Goal: Register for event/course: Register for event/course

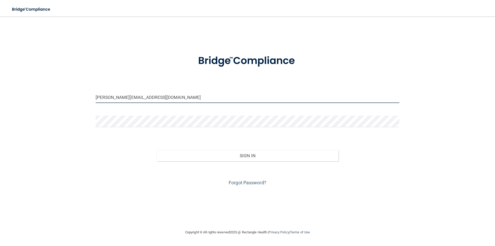
click at [102, 98] on input "[PERSON_NAME][EMAIL_ADDRESS][DOMAIN_NAME]" at bounding box center [248, 97] width 304 height 12
drag, startPoint x: 150, startPoint y: 98, endPoint x: 89, endPoint y: 97, distance: 60.9
click at [89, 96] on div "[EMAIL_ADDRESS][DOMAIN_NAME] Invalid email/password. You don't have permission …" at bounding box center [247, 123] width 475 height 202
type input "[EMAIL_ADDRESS][DOMAIN_NAME]"
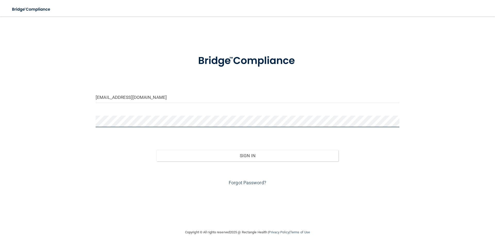
click at [95, 126] on div at bounding box center [248, 123] width 312 height 15
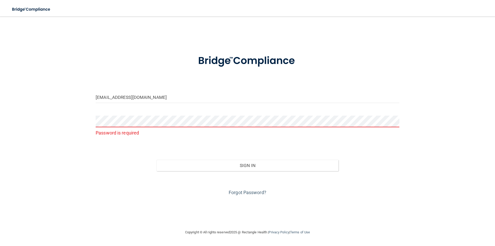
click at [260, 146] on form "[EMAIL_ADDRESS][DOMAIN_NAME] Password is required Invalid email/password. You d…" at bounding box center [248, 121] width 304 height 149
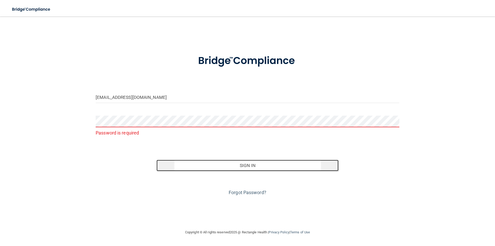
click at [243, 164] on button "Sign In" at bounding box center [248, 165] width 182 height 11
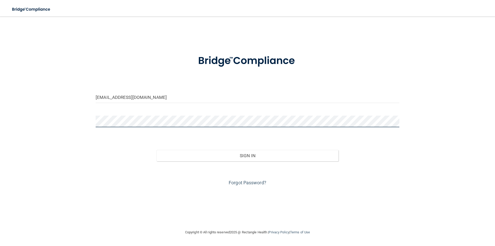
click at [157, 150] on button "Sign In" at bounding box center [248, 155] width 182 height 11
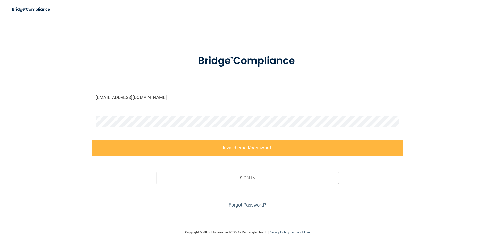
click at [79, 138] on div "[EMAIL_ADDRESS][DOMAIN_NAME] Invalid email/password. You don't have permission …" at bounding box center [247, 123] width 475 height 202
click at [110, 127] on div at bounding box center [248, 123] width 312 height 15
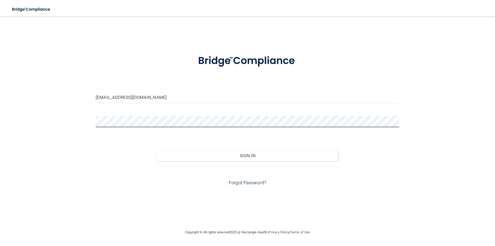
click at [157, 150] on button "Sign In" at bounding box center [248, 155] width 182 height 11
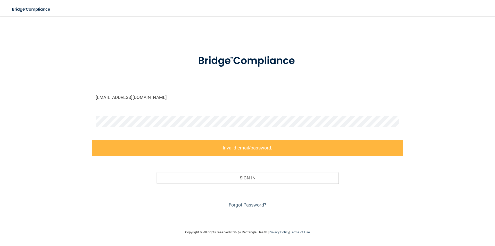
click at [54, 129] on div "[EMAIL_ADDRESS][DOMAIN_NAME] Invalid email/password. You don't have permission …" at bounding box center [247, 123] width 475 height 202
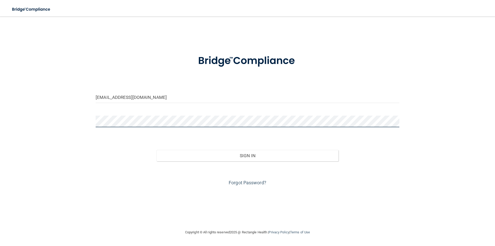
click at [157, 150] on button "Sign In" at bounding box center [248, 155] width 182 height 11
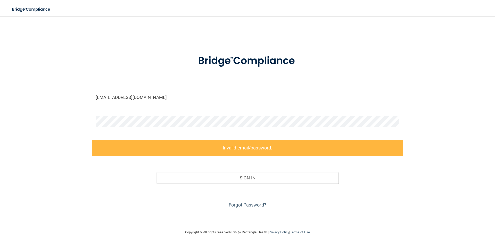
click at [54, 129] on div "[EMAIL_ADDRESS][DOMAIN_NAME] Invalid email/password. You don't have permission …" at bounding box center [247, 123] width 475 height 202
click at [59, 134] on div "[EMAIL_ADDRESS][DOMAIN_NAME] Invalid email/password. You don't have permission …" at bounding box center [247, 123] width 475 height 202
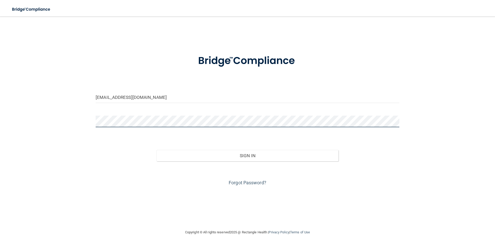
click at [157, 150] on button "Sign In" at bounding box center [248, 155] width 182 height 11
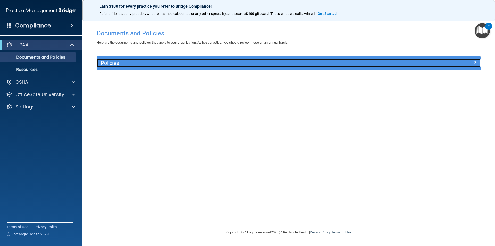
click at [226, 64] on h5 "Policies" at bounding box center [241, 63] width 280 height 6
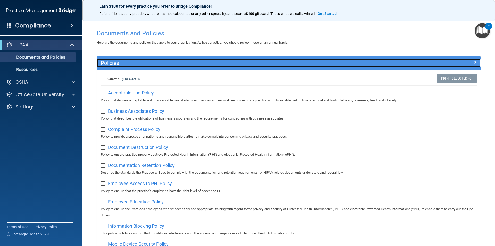
click at [172, 66] on h5 "Policies" at bounding box center [241, 63] width 280 height 6
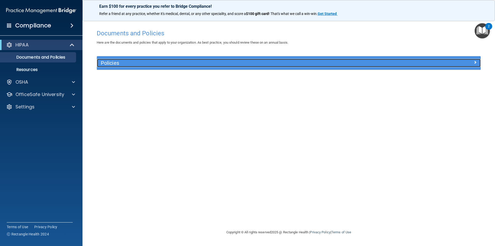
click at [172, 66] on h5 "Policies" at bounding box center [241, 63] width 280 height 6
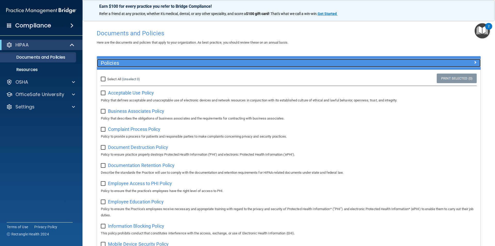
click at [152, 60] on div "Policies" at bounding box center [241, 63] width 288 height 8
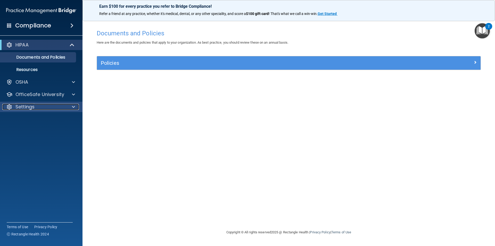
click at [37, 108] on div "Settings" at bounding box center [34, 107] width 64 height 6
click at [56, 108] on div "Settings" at bounding box center [34, 107] width 64 height 6
click at [45, 118] on accordion "HIPAA Documents and Policies Report an Incident Business Associates Emergency P…" at bounding box center [41, 108] width 83 height 141
click at [67, 45] on div at bounding box center [72, 45] width 13 height 6
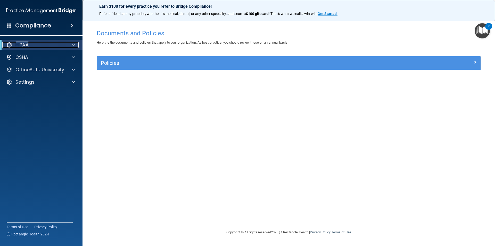
click at [69, 43] on div at bounding box center [72, 45] width 13 height 6
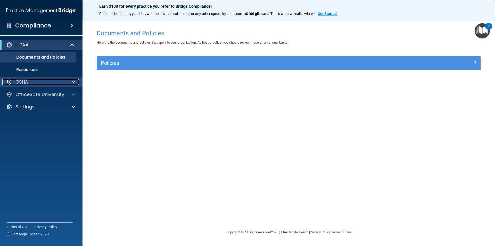
click at [76, 82] on div at bounding box center [72, 82] width 13 height 6
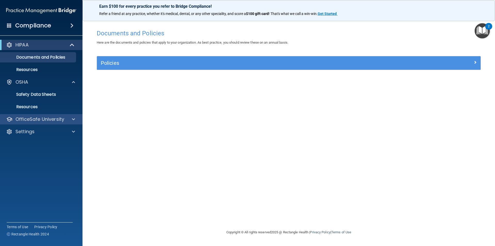
click at [75, 116] on div "OfficeSafe University" at bounding box center [41, 119] width 83 height 10
click at [74, 118] on span at bounding box center [73, 119] width 3 height 6
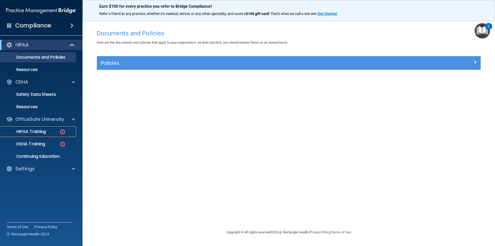
click at [43, 132] on p "HIPAA Training" at bounding box center [24, 131] width 43 height 5
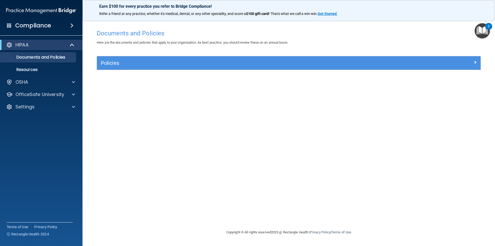
click at [18, 10] on img at bounding box center [41, 10] width 70 height 10
click at [76, 105] on div at bounding box center [72, 107] width 13 height 6
click at [72, 94] on span at bounding box center [73, 94] width 3 height 6
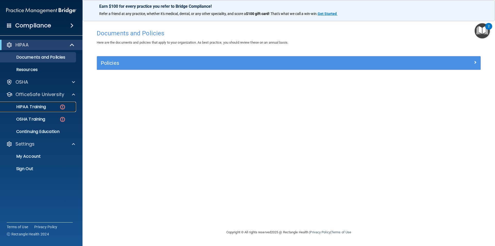
click at [26, 107] on p "HIPAA Training" at bounding box center [24, 106] width 43 height 5
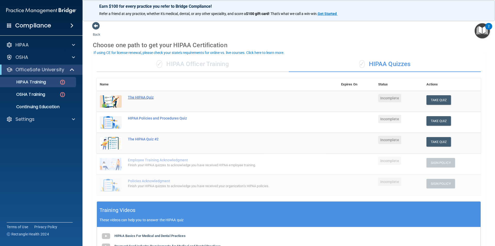
click at [140, 98] on div "The HIPAA Quiz" at bounding box center [220, 97] width 184 height 4
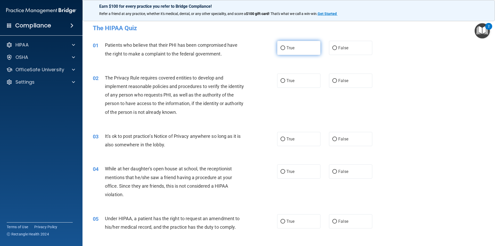
click at [297, 46] on label "True" at bounding box center [298, 48] width 43 height 14
click at [285, 46] on input "True" at bounding box center [283, 48] width 5 height 4
radio input "true"
click at [352, 46] on label "False" at bounding box center [350, 48] width 43 height 14
click at [337, 46] on input "False" at bounding box center [334, 48] width 5 height 4
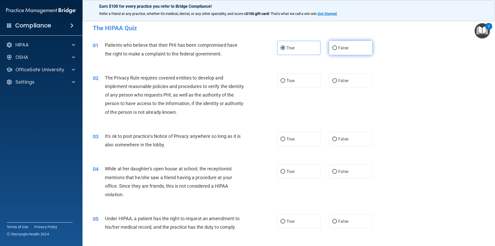
radio input "true"
click at [345, 42] on label "False" at bounding box center [350, 48] width 43 height 14
click at [337, 46] on input "False" at bounding box center [334, 48] width 5 height 4
click at [420, 54] on div "01 Patients who believe that their PHI has been compromised have the right to m…" at bounding box center [289, 50] width 400 height 32
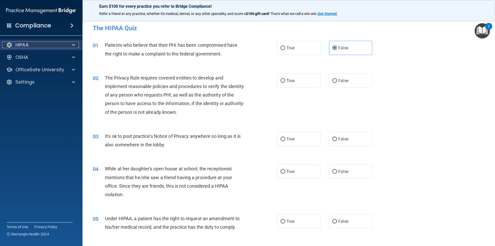
click at [19, 46] on p "HIPAA" at bounding box center [21, 45] width 13 height 6
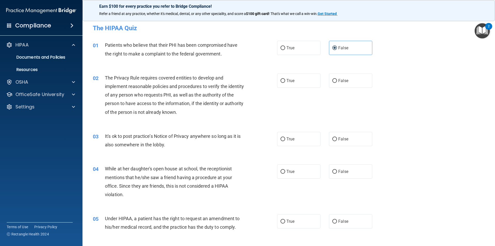
click at [300, 57] on div "01 Patients who believe that their PHI has been compromised have the right to m…" at bounding box center [289, 50] width 400 height 32
click at [299, 53] on label "True" at bounding box center [298, 48] width 43 height 14
click at [285, 50] on input "True" at bounding box center [283, 48] width 5 height 4
radio input "true"
radio input "false"
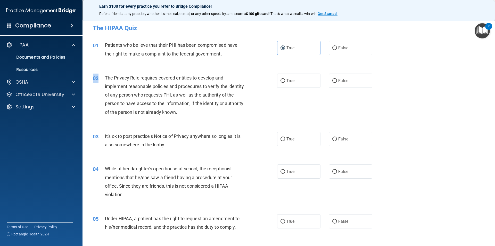
drag, startPoint x: 104, startPoint y: 76, endPoint x: 142, endPoint y: 71, distance: 38.0
click at [142, 71] on div "02 The Privacy Rule requires covered entities to develop and implement reasonab…" at bounding box center [289, 96] width 400 height 58
click at [105, 77] on span "The Privacy Rule requires covered entities to develop and implement reasonable …" at bounding box center [174, 95] width 139 height 40
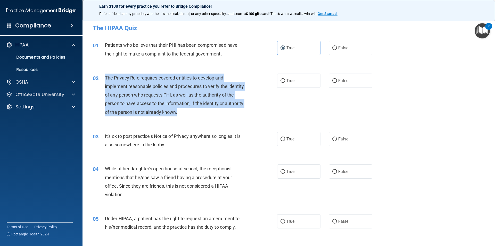
drag, startPoint x: 105, startPoint y: 78, endPoint x: 203, endPoint y: 108, distance: 103.2
click at [201, 108] on div "The Privacy Rule requires covered entities to develop and implement reasonable …" at bounding box center [177, 94] width 144 height 43
click at [208, 113] on div "The Privacy Rule requires covered entities to develop and implement reasonable …" at bounding box center [177, 94] width 144 height 43
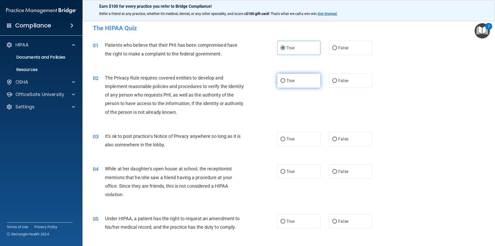
click at [282, 84] on label "True" at bounding box center [298, 80] width 43 height 14
click at [282, 83] on input "True" at bounding box center [283, 81] width 5 height 4
radio input "true"
click at [329, 84] on label "False" at bounding box center [350, 80] width 43 height 14
click at [332, 83] on input "False" at bounding box center [334, 81] width 5 height 4
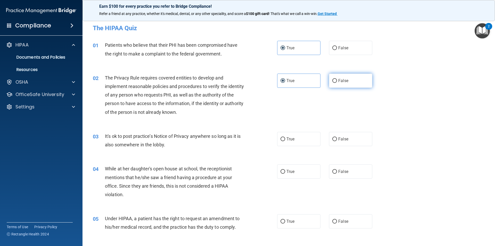
radio input "true"
click at [297, 75] on label "True" at bounding box center [298, 80] width 43 height 14
click at [285, 79] on input "True" at bounding box center [283, 81] width 5 height 4
radio input "true"
radio input "false"
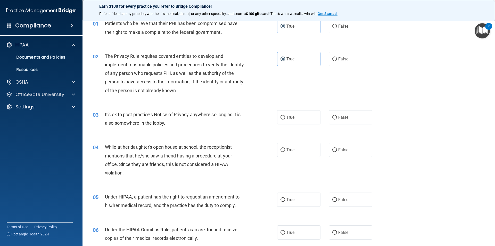
scroll to position [52, 0]
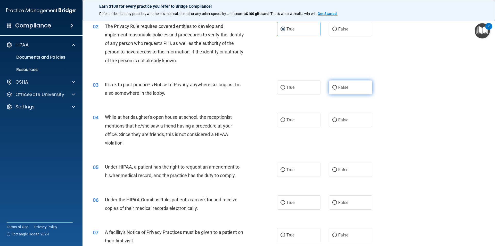
click at [340, 87] on span "False" at bounding box center [343, 87] width 10 height 5
click at [337, 87] on input "False" at bounding box center [334, 88] width 5 height 4
radio input "true"
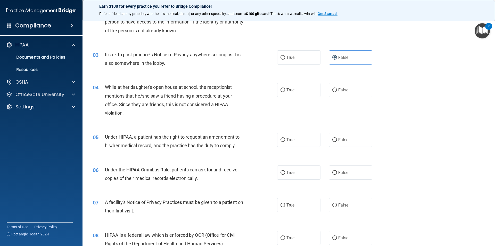
scroll to position [129, 0]
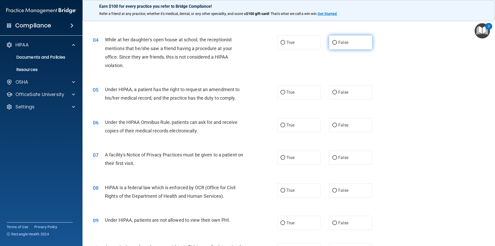
click at [345, 43] on span "False" at bounding box center [343, 42] width 10 height 5
click at [337, 43] on input "False" at bounding box center [334, 43] width 5 height 4
radio input "true"
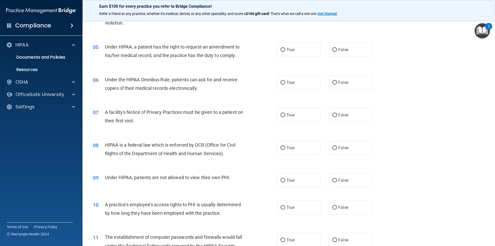
scroll to position [181, 0]
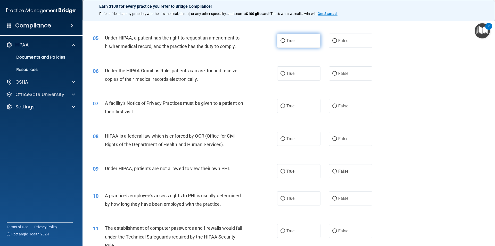
click at [286, 46] on label "True" at bounding box center [298, 41] width 43 height 14
click at [285, 43] on input "True" at bounding box center [283, 41] width 5 height 4
radio input "true"
click at [284, 72] on label "True" at bounding box center [298, 73] width 43 height 14
click at [284, 72] on input "True" at bounding box center [283, 74] width 5 height 4
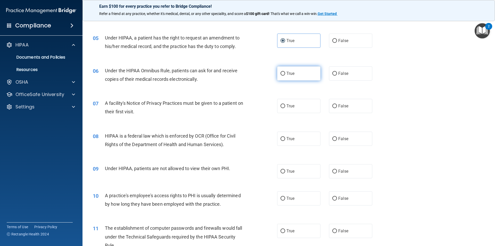
radio input "true"
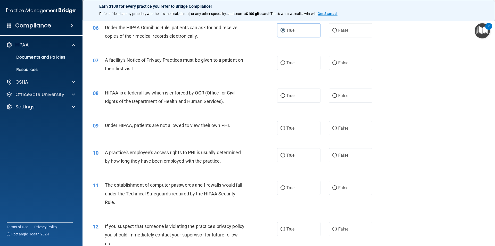
scroll to position [232, 0]
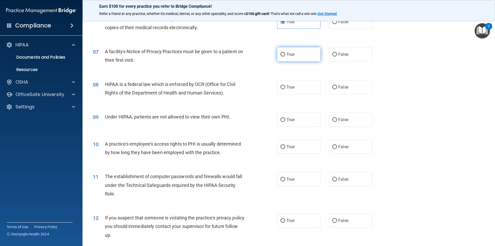
click at [291, 55] on span "True" at bounding box center [291, 54] width 8 height 5
click at [285, 55] on input "True" at bounding box center [283, 55] width 5 height 4
radio input "true"
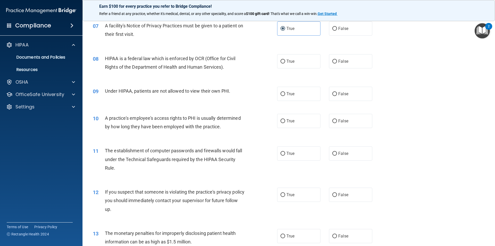
click at [280, 54] on div "08 HIPAA is a federal law which is enforced by OCR (Office for Civil Rights of …" at bounding box center [289, 64] width 400 height 32
click at [278, 59] on label "True" at bounding box center [298, 61] width 43 height 14
click at [281, 60] on input "True" at bounding box center [283, 62] width 5 height 4
radio input "true"
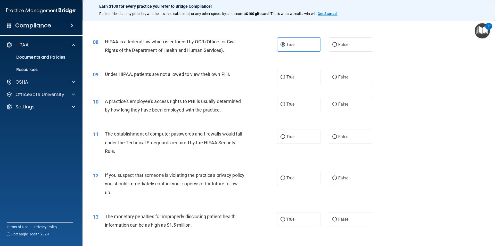
scroll to position [284, 0]
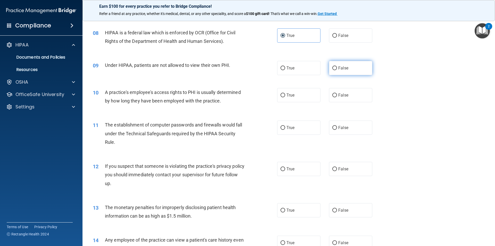
click at [333, 63] on label "False" at bounding box center [350, 68] width 43 height 14
click at [333, 66] on input "False" at bounding box center [334, 68] width 5 height 4
radio input "true"
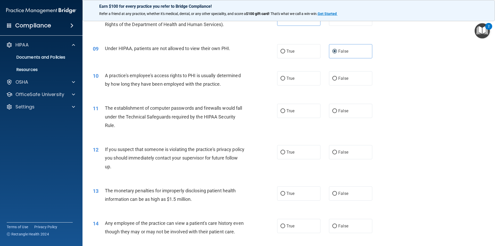
scroll to position [309, 0]
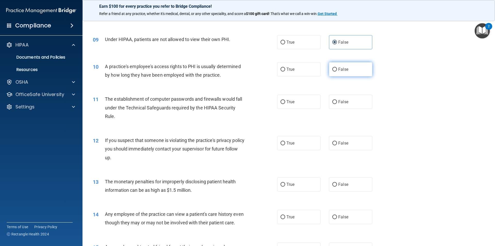
click at [334, 73] on label "False" at bounding box center [350, 69] width 43 height 14
click at [334, 71] on input "False" at bounding box center [334, 70] width 5 height 4
radio input "true"
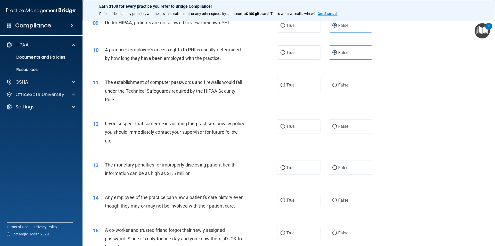
scroll to position [335, 0]
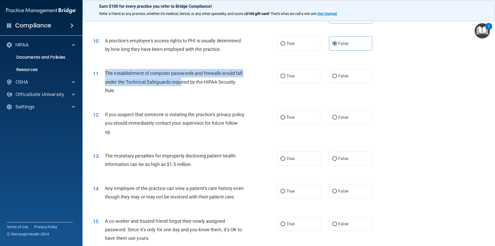
drag, startPoint x: 103, startPoint y: 73, endPoint x: 181, endPoint y: 79, distance: 77.8
click at [181, 79] on div "11 The establishment of computer passwords and firewalls would fall under the T…" at bounding box center [185, 83] width 200 height 28
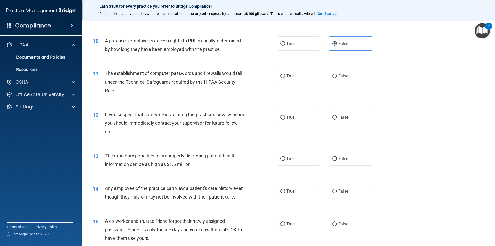
click at [162, 93] on div "The establishment of computer passwords and firewalls would fall under the Tech…" at bounding box center [177, 82] width 144 height 26
click at [287, 75] on span "True" at bounding box center [291, 75] width 8 height 5
click at [285, 75] on input "True" at bounding box center [283, 76] width 5 height 4
radio input "true"
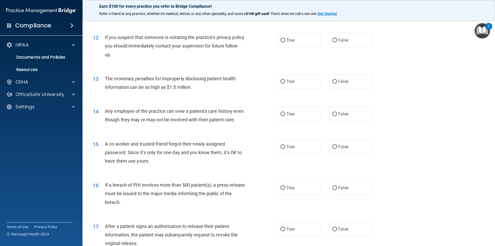
scroll to position [413, 0]
click at [287, 42] on label "True" at bounding box center [298, 40] width 43 height 14
click at [285, 42] on input "True" at bounding box center [283, 40] width 5 height 4
radio input "true"
click at [290, 79] on span "True" at bounding box center [291, 81] width 8 height 5
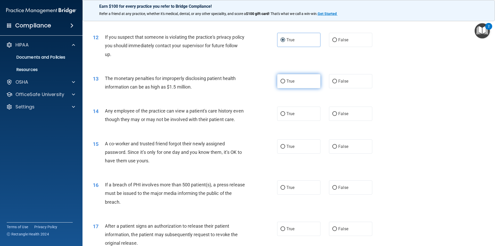
click at [285, 79] on input "True" at bounding box center [283, 81] width 5 height 4
radio input "true"
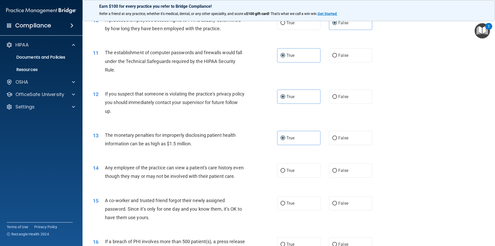
scroll to position [407, 0]
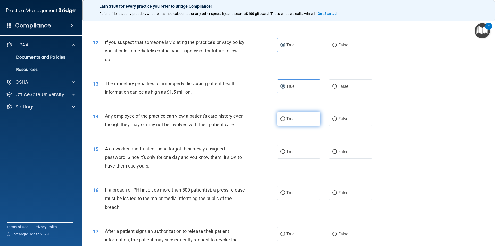
click at [283, 120] on input "True" at bounding box center [283, 119] width 5 height 4
radio input "true"
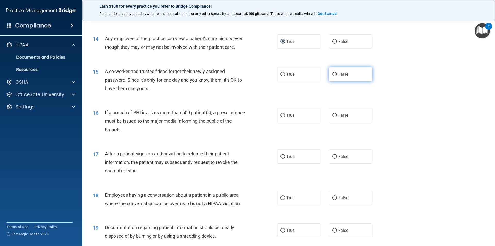
click at [339, 77] on span "False" at bounding box center [343, 74] width 10 height 5
click at [337, 76] on input "False" at bounding box center [334, 74] width 5 height 4
radio input "true"
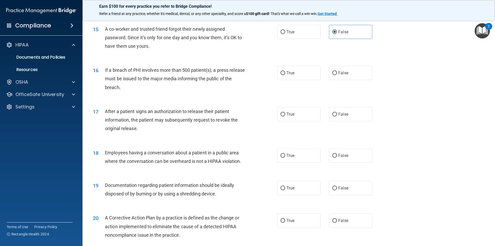
scroll to position [536, 0]
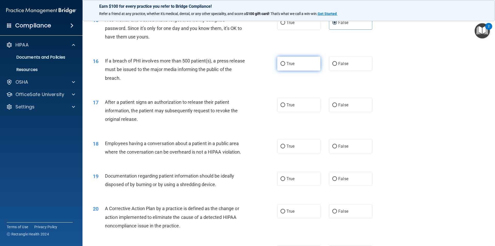
click at [292, 66] on span "True" at bounding box center [291, 63] width 8 height 5
click at [285, 66] on input "True" at bounding box center [283, 64] width 5 height 4
radio input "true"
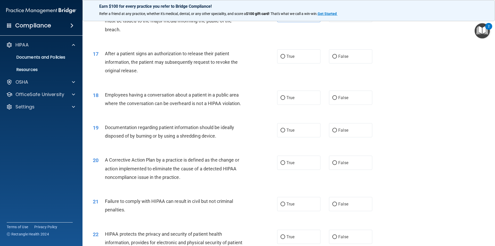
scroll to position [588, 0]
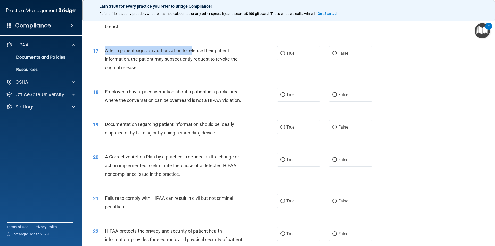
drag, startPoint x: 104, startPoint y: 58, endPoint x: 193, endPoint y: 63, distance: 89.6
click at [193, 63] on div "17 After a patient signs an authorization to release their patient information,…" at bounding box center [185, 60] width 200 height 28
click at [198, 72] on div "After a patient signs an authorization to release their patient information, th…" at bounding box center [177, 59] width 144 height 26
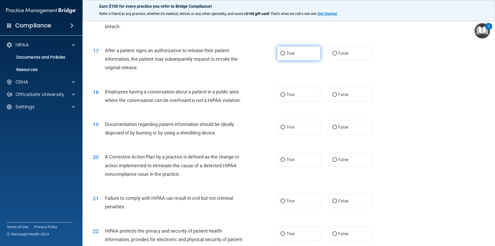
click at [307, 60] on label "True" at bounding box center [298, 53] width 43 height 14
click at [285, 55] on input "True" at bounding box center [283, 54] width 5 height 4
radio input "true"
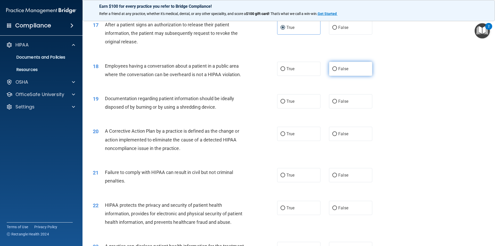
click at [340, 71] on span "False" at bounding box center [343, 68] width 10 height 5
click at [337, 71] on input "False" at bounding box center [334, 69] width 5 height 4
radio input "true"
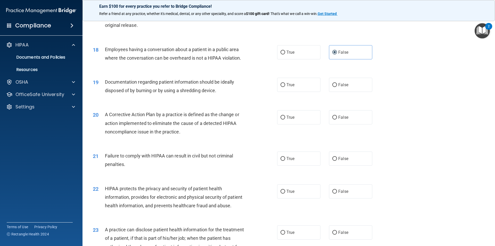
scroll to position [640, 0]
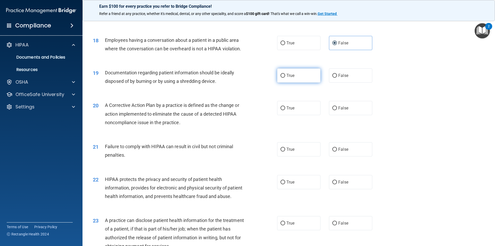
click at [283, 80] on label "True" at bounding box center [298, 75] width 43 height 14
click at [283, 78] on input "True" at bounding box center [283, 76] width 5 height 4
radio input "true"
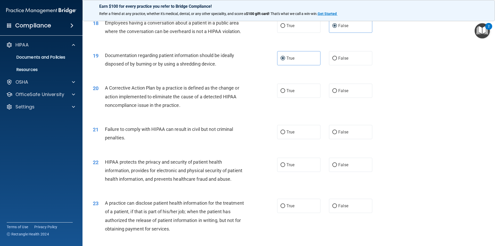
scroll to position [691, 0]
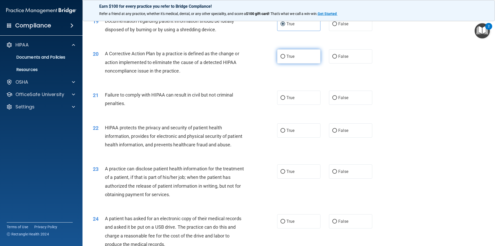
click at [287, 59] on span "True" at bounding box center [291, 56] width 8 height 5
click at [285, 59] on input "True" at bounding box center [283, 57] width 5 height 4
radio input "true"
click at [346, 105] on label "False" at bounding box center [350, 98] width 43 height 14
click at [337, 100] on input "False" at bounding box center [334, 98] width 5 height 4
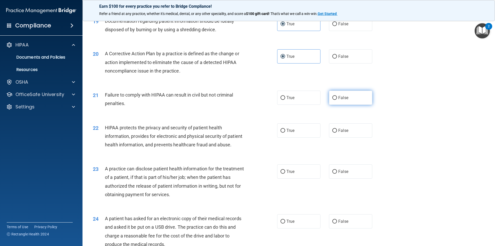
radio input "true"
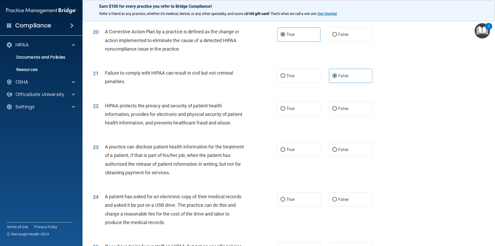
scroll to position [743, 0]
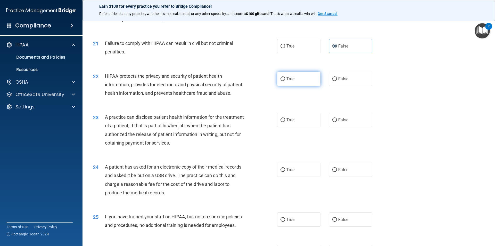
click at [288, 86] on label "True" at bounding box center [298, 79] width 43 height 14
click at [285, 81] on input "True" at bounding box center [283, 79] width 5 height 4
radio input "true"
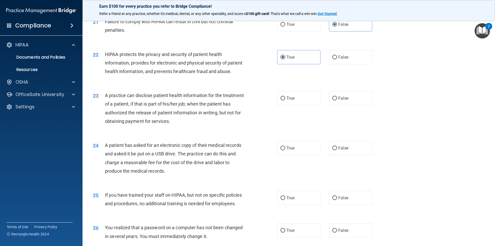
scroll to position [820, 0]
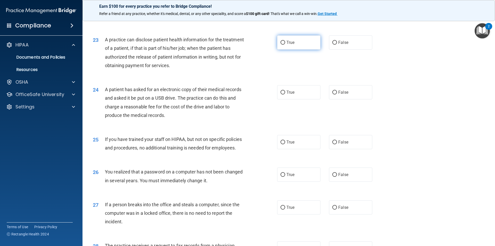
click at [284, 50] on label "True" at bounding box center [298, 42] width 43 height 14
click at [284, 45] on input "True" at bounding box center [283, 43] width 5 height 4
radio input "true"
click at [355, 50] on label "False" at bounding box center [350, 42] width 43 height 14
click at [337, 45] on input "False" at bounding box center [334, 43] width 5 height 4
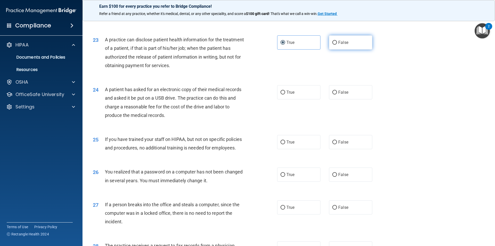
radio input "true"
click at [291, 50] on label "True" at bounding box center [298, 42] width 43 height 14
click at [285, 45] on input "True" at bounding box center [283, 43] width 5 height 4
radio input "true"
click at [330, 50] on label "False" at bounding box center [350, 42] width 43 height 14
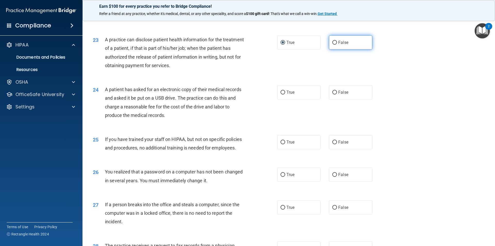
click at [354, 50] on label "False" at bounding box center [350, 42] width 43 height 14
click at [337, 45] on input "False" at bounding box center [334, 43] width 5 height 4
radio input "true"
radio input "false"
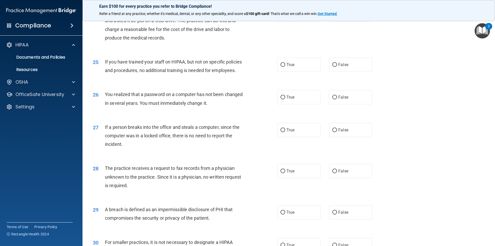
scroll to position [872, 0]
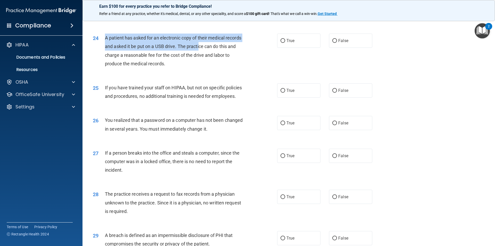
drag, startPoint x: 105, startPoint y: 56, endPoint x: 200, endPoint y: 65, distance: 95.8
click at [200, 65] on span "A patient has asked for an electronic copy of their medical records and asked i…" at bounding box center [173, 50] width 136 height 31
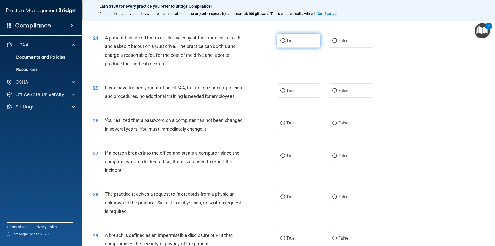
click at [292, 48] on label "True" at bounding box center [298, 41] width 43 height 14
click at [285, 43] on input "True" at bounding box center [283, 41] width 5 height 4
radio input "true"
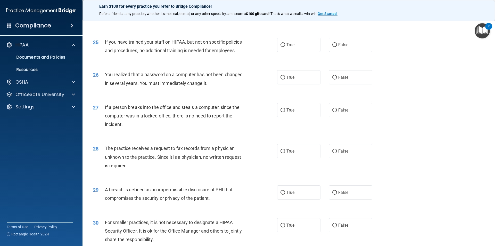
scroll to position [923, 0]
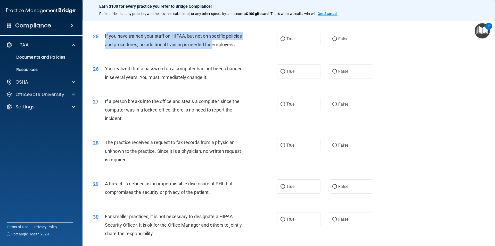
drag, startPoint x: 105, startPoint y: 54, endPoint x: 234, endPoint y: 57, distance: 128.2
click at [220, 49] on div "If you have trained your staff on HIPAA, but not on specific policies and proce…" at bounding box center [177, 40] width 144 height 17
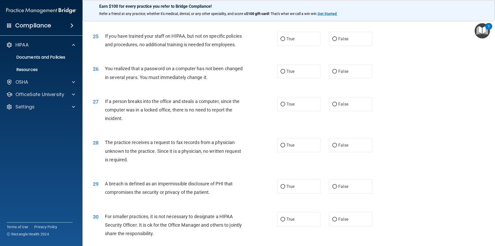
click at [233, 51] on div "25 If you have trained your staff on HIPAA, but not on specific policies and pr…" at bounding box center [185, 42] width 200 height 20
click at [340, 41] on span "False" at bounding box center [343, 38] width 10 height 5
click at [337, 41] on input "False" at bounding box center [334, 39] width 5 height 4
radio input "true"
click at [334, 78] on label "False" at bounding box center [350, 71] width 43 height 14
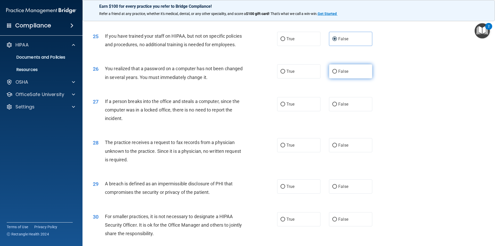
click at [334, 73] on input "False" at bounding box center [334, 72] width 5 height 4
radio input "true"
click at [343, 107] on span "False" at bounding box center [343, 104] width 10 height 5
click at [337, 106] on input "False" at bounding box center [334, 104] width 5 height 4
radio input "true"
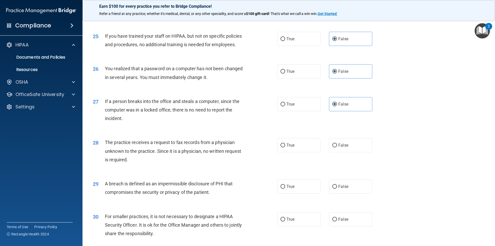
scroll to position [975, 0]
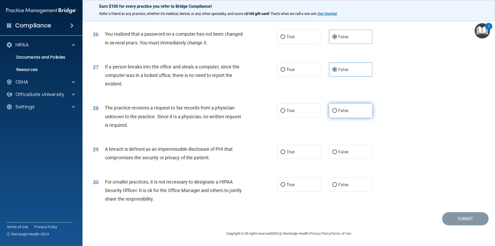
click at [354, 116] on label "False" at bounding box center [350, 110] width 43 height 14
click at [337, 113] on input "False" at bounding box center [334, 111] width 5 height 4
radio input "true"
drag, startPoint x: 107, startPoint y: 111, endPoint x: 177, endPoint y: 112, distance: 70.4
click at [177, 112] on div "The practice receives a request to fax records from a physician unknown to the …" at bounding box center [177, 116] width 144 height 26
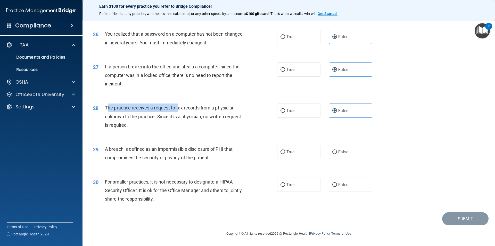
click at [133, 108] on span "The practice receives a request to fax records from a physician unknown to the …" at bounding box center [173, 116] width 136 height 22
drag, startPoint x: 157, startPoint y: 107, endPoint x: 183, endPoint y: 108, distance: 26.3
click at [172, 107] on span "The practice receives a request to fax records from a physician unknown to the …" at bounding box center [173, 116] width 136 height 22
drag, startPoint x: 178, startPoint y: 109, endPoint x: 185, endPoint y: 106, distance: 7.8
click at [185, 106] on span "The practice receives a request to fax records from a physician unknown to the …" at bounding box center [173, 116] width 136 height 22
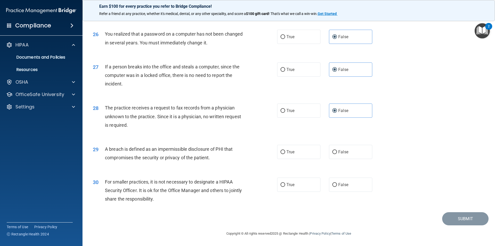
click at [190, 127] on div "The practice receives a request to fax records from a physician unknown to the …" at bounding box center [177, 116] width 144 height 26
click at [320, 153] on div "True False" at bounding box center [329, 152] width 104 height 14
click at [286, 149] on label "True" at bounding box center [298, 152] width 43 height 14
click at [285, 150] on input "True" at bounding box center [283, 152] width 5 height 4
radio input "true"
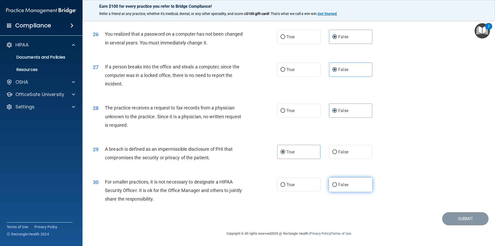
click at [336, 188] on label "False" at bounding box center [350, 184] width 43 height 14
click at [336, 187] on input "False" at bounding box center [334, 185] width 5 height 4
radio input "true"
click at [445, 220] on button "Submit" at bounding box center [465, 218] width 46 height 13
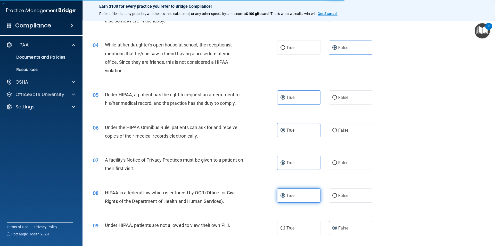
scroll to position [0, 0]
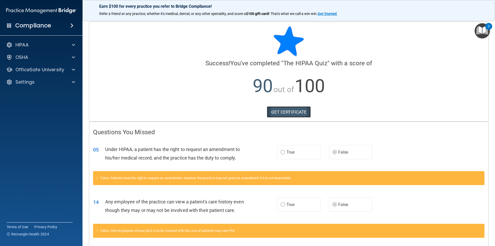
click at [296, 110] on link "GET CERTIFICATE" at bounding box center [289, 111] width 44 height 11
click at [50, 69] on p "OfficeSafe University" at bounding box center [39, 70] width 49 height 6
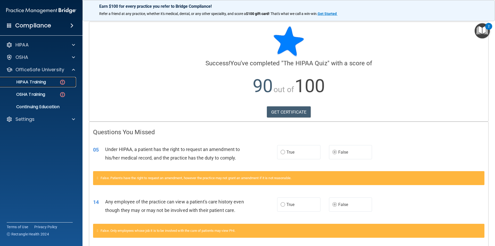
click at [42, 81] on p "HIPAA Training" at bounding box center [24, 81] width 43 height 5
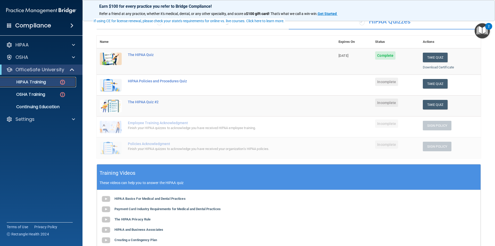
scroll to position [52, 0]
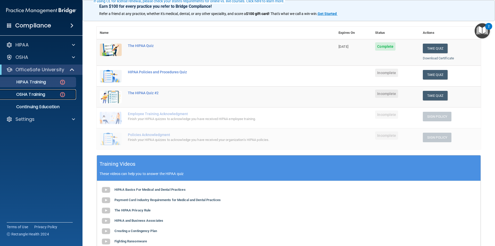
click at [46, 93] on div "OSHA Training" at bounding box center [38, 94] width 70 height 5
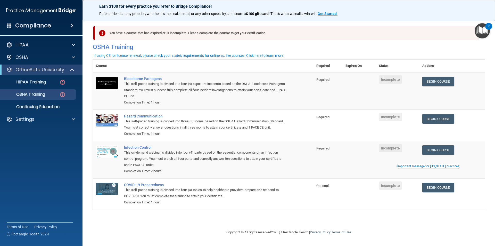
click at [131, 33] on div "You have a course that has expired or is incomplete. Please complete the course…" at bounding box center [287, 33] width 384 height 14
click at [31, 86] on link "HIPAA Training" at bounding box center [35, 82] width 81 height 10
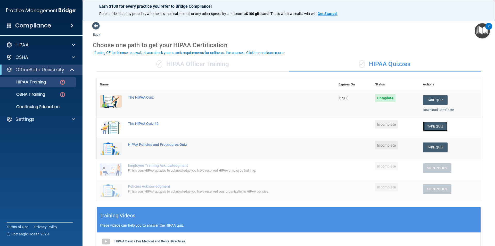
click at [441, 125] on button "Take Quiz" at bounding box center [435, 126] width 25 height 10
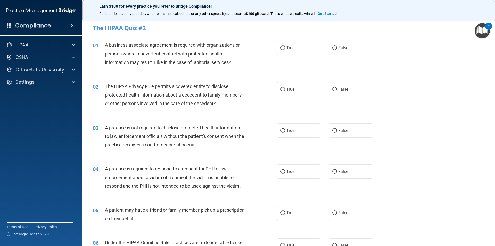
click at [104, 45] on div "01" at bounding box center [97, 46] width 16 height 10
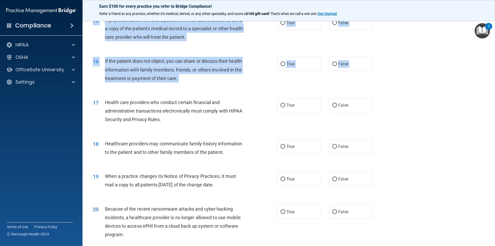
drag, startPoint x: 104, startPoint y: 45, endPoint x: 353, endPoint y: 131, distance: 263.3
click at [343, 130] on div "01 A business associate agreement is required with organizations or persons whe…" at bounding box center [289, 33] width 400 height 1132
click at [442, 115] on div "17 Health care providers who conduct certain financial and administrative trans…" at bounding box center [289, 112] width 400 height 41
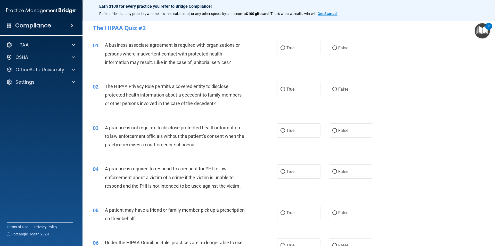
click at [43, 28] on h4 "Compliance" at bounding box center [33, 25] width 36 height 7
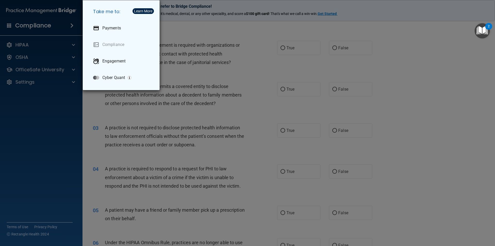
click at [43, 28] on div "Take me to: Payments Compliance Engagement Cyber Quant" at bounding box center [247, 123] width 495 height 246
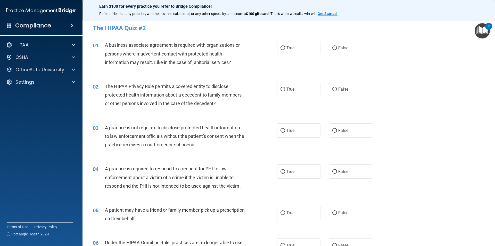
drag, startPoint x: 105, startPoint y: 46, endPoint x: 103, endPoint y: 44, distance: 3.3
click at [103, 44] on div "01 A business associate agreement is required with organizations or persons whe…" at bounding box center [185, 55] width 200 height 28
drag, startPoint x: 104, startPoint y: 55, endPoint x: 127, endPoint y: 57, distance: 22.2
click at [127, 57] on div "01 A business associate agreement is required with organizations or persons whe…" at bounding box center [185, 55] width 200 height 28
click at [294, 50] on label "True" at bounding box center [298, 48] width 43 height 14
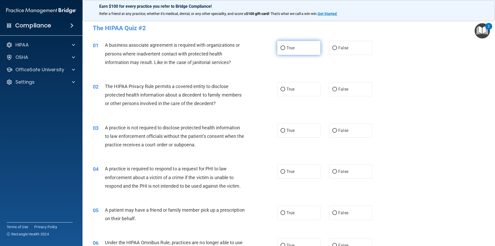
click at [285, 50] on input "True" at bounding box center [283, 48] width 5 height 4
radio input "true"
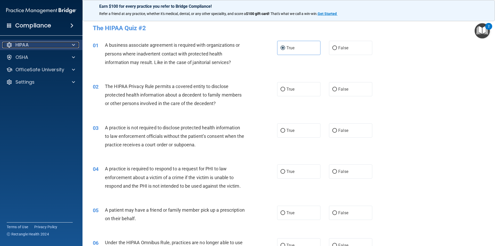
click at [63, 45] on div "HIPAA" at bounding box center [34, 45] width 64 height 6
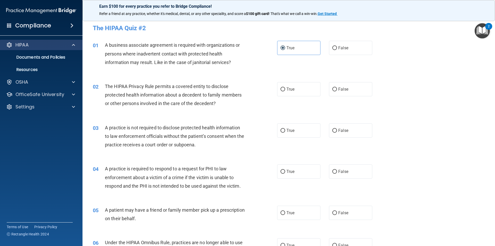
click at [54, 48] on div "HIPAA" at bounding box center [41, 45] width 83 height 10
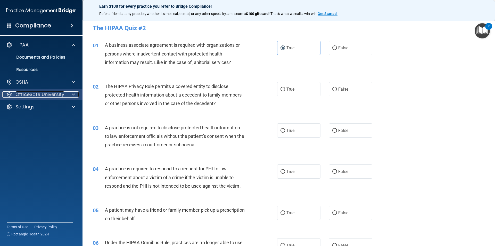
click at [50, 95] on p "OfficeSafe University" at bounding box center [39, 94] width 49 height 6
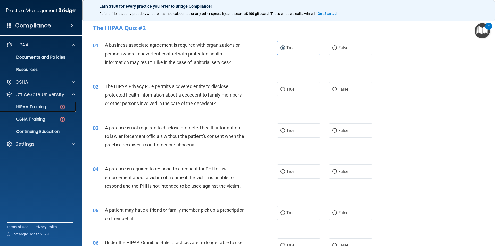
click at [40, 103] on link "HIPAA Training" at bounding box center [35, 107] width 81 height 10
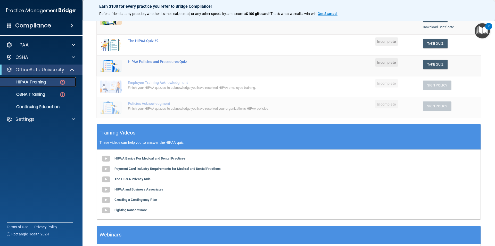
scroll to position [44, 0]
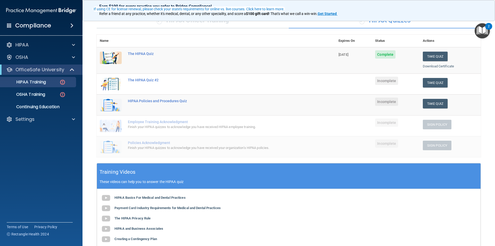
drag, startPoint x: 144, startPoint y: 80, endPoint x: 290, endPoint y: 200, distance: 188.6
click at [290, 200] on div "HIPAA Basics For Medical and Dental Practices Payment Card Industry Requirement…" at bounding box center [289, 224] width 384 height 70
drag, startPoint x: 150, startPoint y: 80, endPoint x: 186, endPoint y: 73, distance: 36.8
click at [186, 73] on tbody "The HIPAA Quiz 09/10/2026 Complete Take Quiz Download Certificate The HIPAA Qui…" at bounding box center [289, 102] width 384 height 110
click at [186, 84] on td "The HIPAA Quiz #2" at bounding box center [230, 83] width 211 height 21
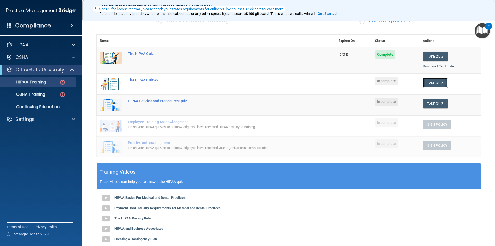
click at [431, 85] on button "Take Quiz" at bounding box center [435, 83] width 25 height 10
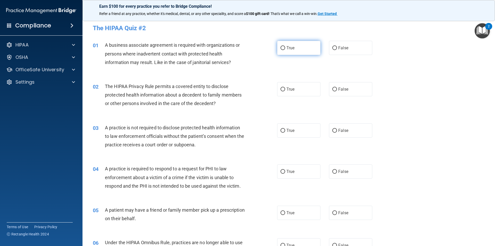
click at [289, 48] on span "True" at bounding box center [291, 47] width 8 height 5
click at [285, 48] on input "True" at bounding box center [283, 48] width 5 height 4
radio input "true"
click at [108, 85] on span "The HIPAA Privacy Rule permits a covered entity to disclose protected health in…" at bounding box center [173, 95] width 137 height 22
drag, startPoint x: 153, startPoint y: 88, endPoint x: 133, endPoint y: 91, distance: 20.4
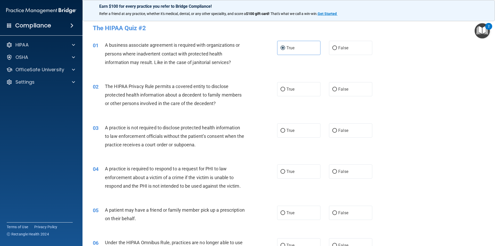
click at [133, 91] on div "The HIPAA Privacy Rule permits a covered entity to disclose protected health in…" at bounding box center [177, 95] width 144 height 26
click at [154, 93] on span "The HIPAA Privacy Rule permits a covered entity to disclose protected health in…" at bounding box center [173, 95] width 137 height 22
drag, startPoint x: 284, startPoint y: 89, endPoint x: 241, endPoint y: 99, distance: 43.3
click at [241, 99] on div "The HIPAA Privacy Rule permits a covered entity to disclose protected health in…" at bounding box center [177, 95] width 144 height 26
click at [307, 93] on label "True" at bounding box center [298, 89] width 43 height 14
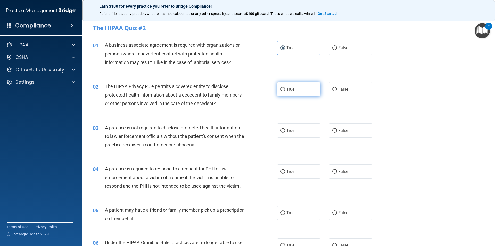
click at [285, 91] on input "True" at bounding box center [283, 89] width 5 height 4
radio input "true"
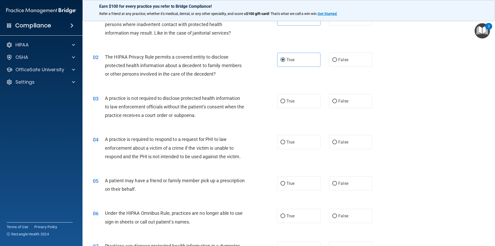
scroll to position [52, 0]
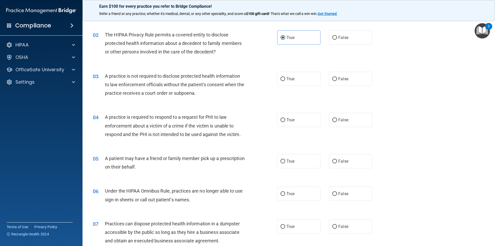
drag, startPoint x: 114, startPoint y: 77, endPoint x: 109, endPoint y: 80, distance: 5.2
drag, startPoint x: 109, startPoint y: 80, endPoint x: 107, endPoint y: 76, distance: 5.1
click at [107, 76] on span "A practice is not required to disclose protected health information to law enfo…" at bounding box center [174, 84] width 139 height 22
click at [291, 79] on span "True" at bounding box center [291, 78] width 8 height 5
click at [285, 79] on input "True" at bounding box center [283, 79] width 5 height 4
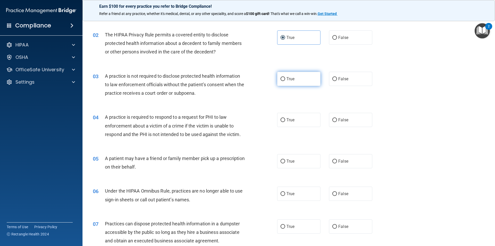
radio input "true"
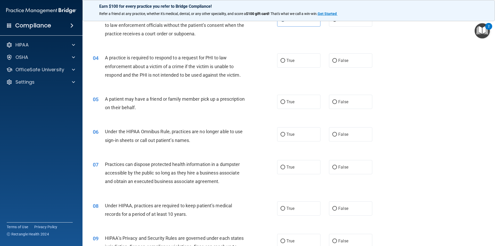
scroll to position [129, 0]
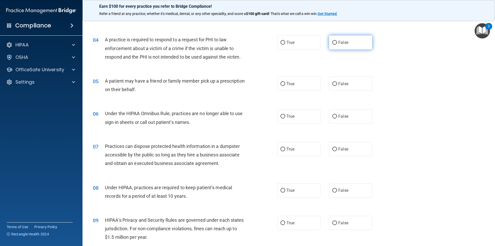
click at [329, 47] on label "False" at bounding box center [350, 42] width 43 height 14
click at [332, 45] on input "False" at bounding box center [334, 43] width 5 height 4
radio input "true"
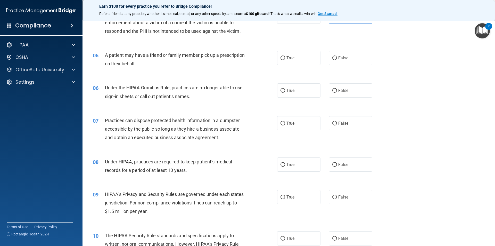
drag, startPoint x: 120, startPoint y: 63, endPoint x: 122, endPoint y: 48, distance: 15.7
click at [122, 48] on div "05 A patient may have a friend or family member pick up a prescription on their…" at bounding box center [289, 60] width 400 height 32
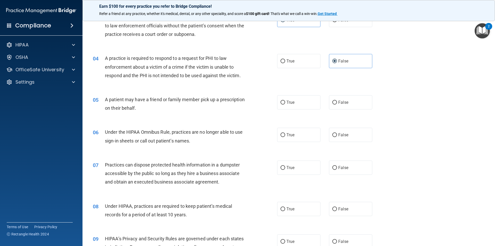
scroll to position [103, 0]
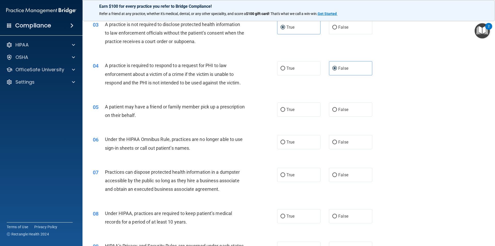
drag, startPoint x: 115, startPoint y: 52, endPoint x: 93, endPoint y: 53, distance: 21.7
click at [93, 53] on div "03 A practice is not required to disclose protected health information to law e…" at bounding box center [289, 34] width 400 height 41
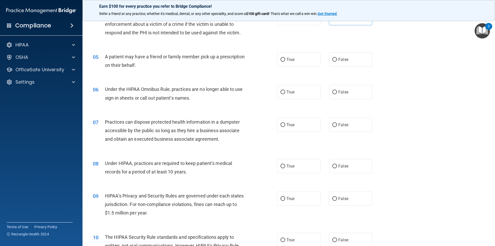
scroll to position [155, 0]
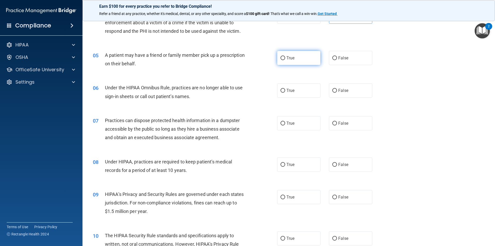
click at [314, 59] on label "True" at bounding box center [298, 58] width 43 height 14
click at [285, 59] on input "True" at bounding box center [283, 58] width 5 height 4
radio input "true"
click at [287, 86] on label "True" at bounding box center [298, 90] width 43 height 14
click at [342, 89] on span "False" at bounding box center [343, 90] width 10 height 5
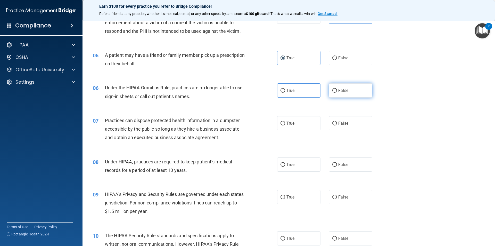
click at [337, 89] on input "False" at bounding box center [334, 91] width 5 height 4
radio input "true"
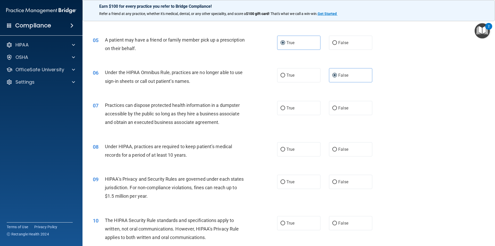
scroll to position [232, 0]
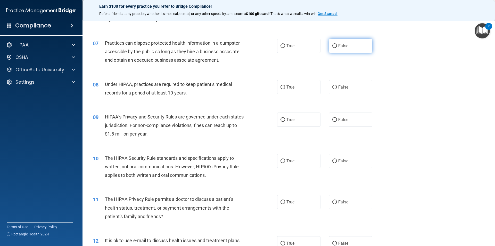
click at [338, 46] on span "False" at bounding box center [343, 45] width 10 height 5
click at [337, 46] on input "False" at bounding box center [334, 46] width 5 height 4
radio input "true"
click at [282, 87] on input "True" at bounding box center [283, 87] width 5 height 4
radio input "true"
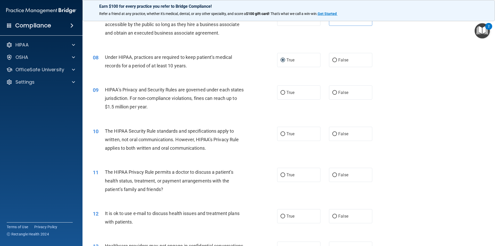
scroll to position [284, 0]
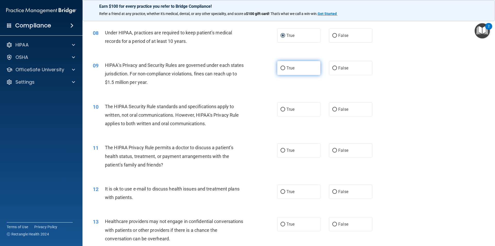
click at [292, 67] on span "True" at bounding box center [291, 68] width 8 height 5
click at [285, 67] on input "True" at bounding box center [283, 68] width 5 height 4
radio input "true"
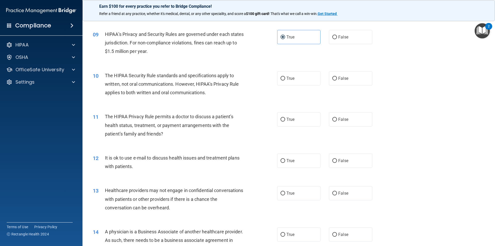
scroll to position [361, 0]
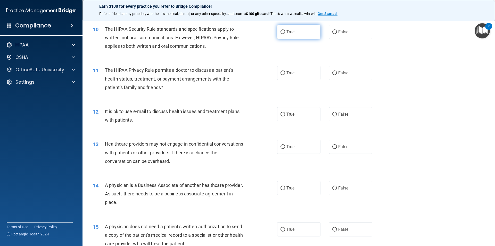
click at [282, 37] on label "True" at bounding box center [298, 32] width 43 height 14
click at [282, 34] on input "True" at bounding box center [283, 32] width 5 height 4
radio input "true"
drag, startPoint x: 270, startPoint y: 82, endPoint x: 193, endPoint y: 83, distance: 77.4
click at [193, 83] on div "The HIPAA Privacy Rule permits a doctor to discuss a patient’s health status, t…" at bounding box center [177, 79] width 144 height 26
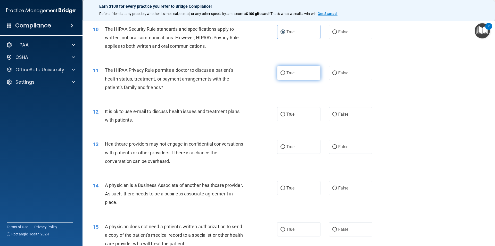
click at [292, 74] on span "True" at bounding box center [291, 72] width 8 height 5
click at [285, 74] on input "True" at bounding box center [283, 73] width 5 height 4
radio input "true"
click at [299, 119] on label "True" at bounding box center [298, 114] width 43 height 14
click at [285, 116] on input "True" at bounding box center [283, 114] width 5 height 4
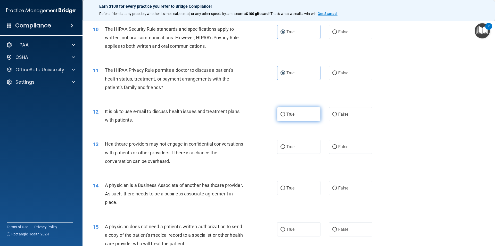
radio input "true"
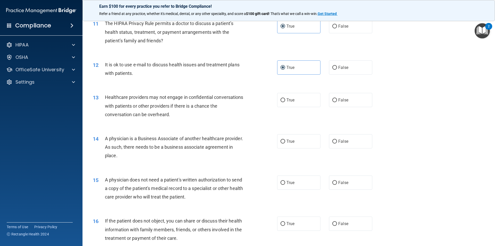
scroll to position [413, 0]
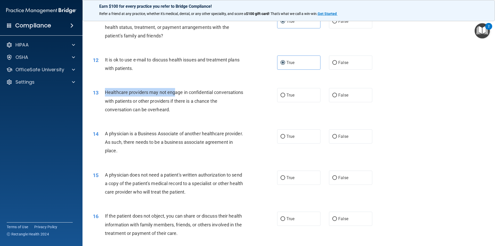
drag, startPoint x: 104, startPoint y: 92, endPoint x: 174, endPoint y: 95, distance: 69.7
click at [174, 95] on div "13 Healthcare providers may not engage in confidential conversations with patie…" at bounding box center [185, 102] width 200 height 28
click at [147, 100] on span "Healthcare providers may not engage in confidential conversations with patients…" at bounding box center [174, 100] width 138 height 22
click at [340, 95] on span "False" at bounding box center [343, 95] width 10 height 5
click at [337, 95] on input "False" at bounding box center [334, 95] width 5 height 4
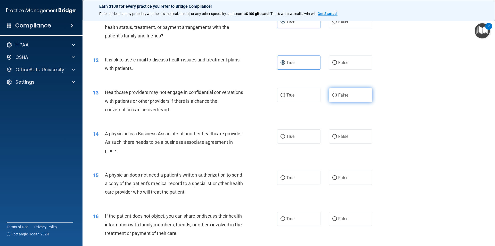
radio input "true"
click at [296, 94] on label "True" at bounding box center [298, 95] width 43 height 14
click at [285, 94] on input "True" at bounding box center [283, 95] width 5 height 4
radio input "true"
radio input "false"
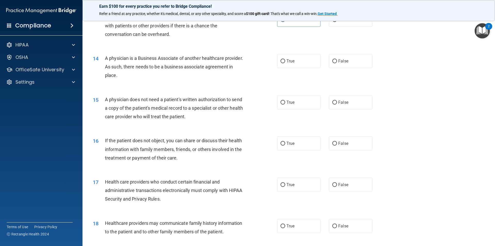
scroll to position [490, 0]
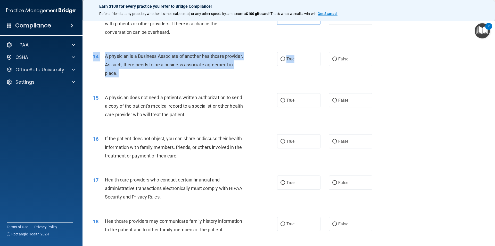
drag, startPoint x: 309, startPoint y: 52, endPoint x: 312, endPoint y: 51, distance: 2.9
click at [312, 51] on div "14 A physician is a Business Associate of another healthcare provider. As such,…" at bounding box center [289, 65] width 400 height 41
click at [284, 57] on label "True" at bounding box center [298, 59] width 43 height 14
click at [284, 57] on input "True" at bounding box center [283, 59] width 5 height 4
radio input "true"
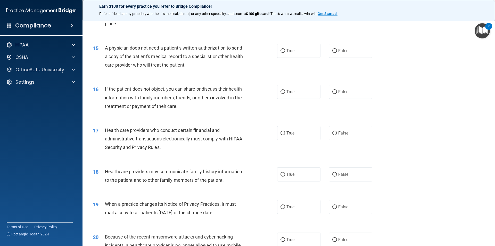
scroll to position [542, 0]
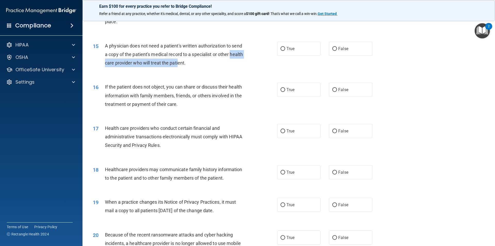
drag, startPoint x: 104, startPoint y: 64, endPoint x: 239, endPoint y: 68, distance: 135.2
click at [194, 67] on div "15 A physician does not need a patient's written authorization to send a copy o…" at bounding box center [185, 56] width 200 height 28
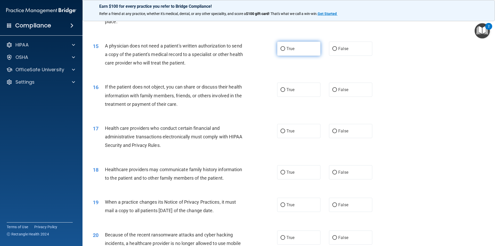
click at [299, 53] on label "True" at bounding box center [298, 49] width 43 height 14
click at [285, 51] on input "True" at bounding box center [283, 49] width 5 height 4
radio input "true"
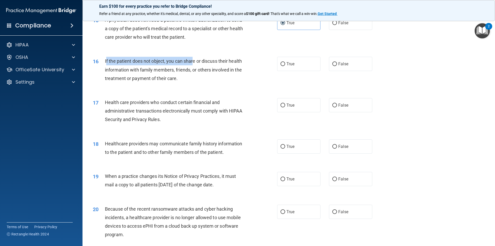
drag, startPoint x: 106, startPoint y: 60, endPoint x: 193, endPoint y: 61, distance: 86.9
click at [193, 61] on span "If the patient does not object, you can share or discuss their health informati…" at bounding box center [173, 69] width 137 height 22
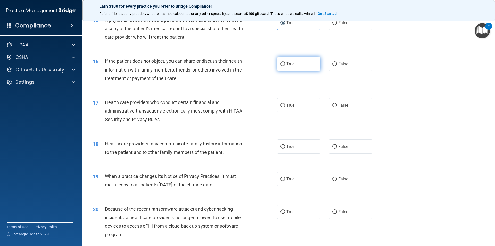
click at [304, 64] on label "True" at bounding box center [298, 64] width 43 height 14
click at [285, 64] on input "True" at bounding box center [283, 64] width 5 height 4
radio input "true"
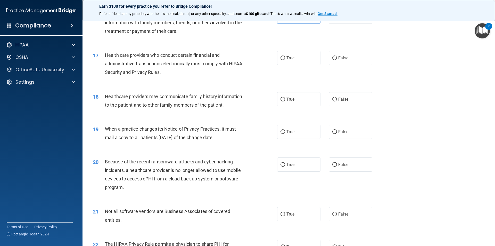
scroll to position [619, 0]
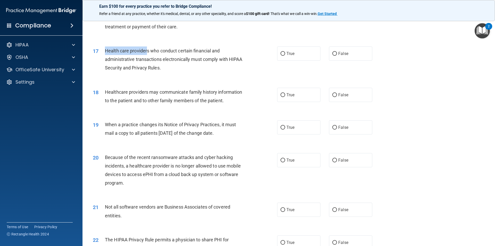
drag, startPoint x: 107, startPoint y: 47, endPoint x: 146, endPoint y: 53, distance: 39.8
click at [146, 53] on div "Health care providers who conduct certain financial and administrative transact…" at bounding box center [177, 59] width 144 height 26
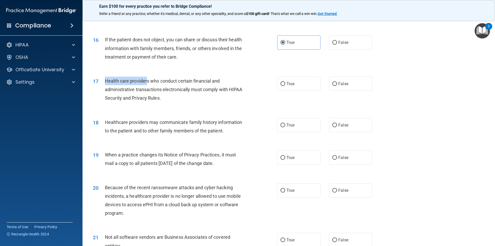
scroll to position [593, 0]
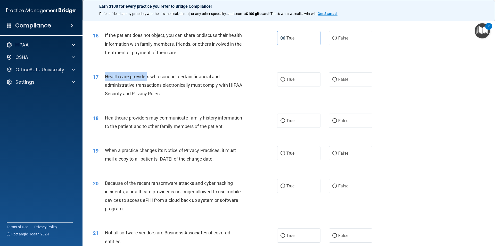
click at [105, 75] on span "Health care providers who conduct certain financial and administrative transact…" at bounding box center [174, 85] width 138 height 22
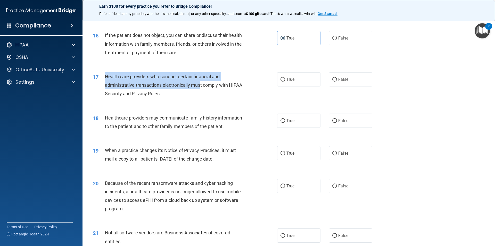
drag, startPoint x: 104, startPoint y: 76, endPoint x: 201, endPoint y: 86, distance: 96.7
click at [201, 86] on div "17 Health care providers who conduct certain financial and administrative trans…" at bounding box center [185, 86] width 200 height 28
click at [109, 78] on span "Health care providers who conduct certain financial and administrative transact…" at bounding box center [174, 85] width 138 height 22
drag, startPoint x: 105, startPoint y: 76, endPoint x: 222, endPoint y: 88, distance: 117.4
click at [222, 88] on div "Health care providers who conduct certain financial and administrative transact…" at bounding box center [177, 85] width 144 height 26
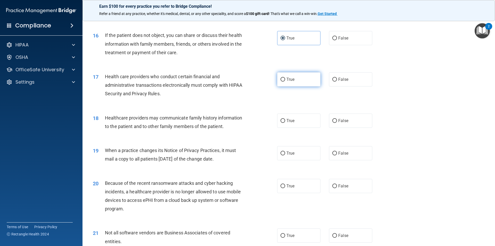
click at [298, 84] on label "True" at bounding box center [298, 79] width 43 height 14
click at [285, 81] on input "True" at bounding box center [283, 80] width 5 height 4
radio input "true"
click at [291, 80] on span "True" at bounding box center [291, 79] width 8 height 5
click at [285, 80] on input "True" at bounding box center [283, 80] width 5 height 4
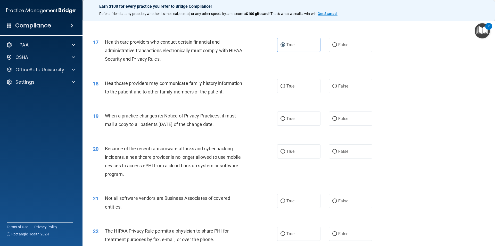
scroll to position [671, 0]
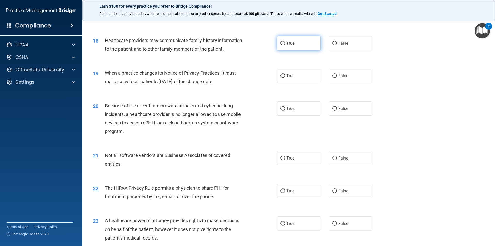
click at [286, 47] on label "True" at bounding box center [298, 43] width 43 height 14
click at [285, 45] on input "True" at bounding box center [283, 44] width 5 height 4
radio input "true"
click at [290, 76] on span "True" at bounding box center [291, 75] width 8 height 5
click at [285, 76] on input "True" at bounding box center [283, 76] width 5 height 4
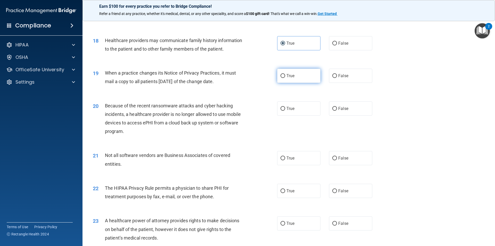
radio input "true"
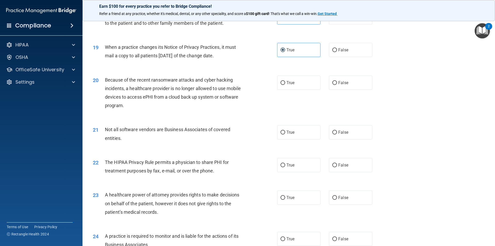
scroll to position [722, 0]
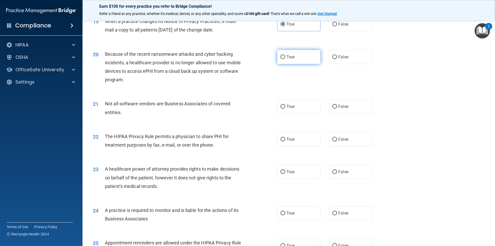
click at [294, 51] on label "True" at bounding box center [298, 57] width 43 height 14
click at [285, 55] on input "True" at bounding box center [283, 57] width 5 height 4
radio input "true"
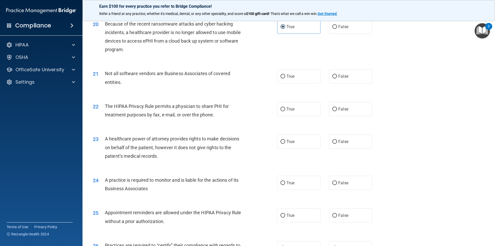
scroll to position [748, 0]
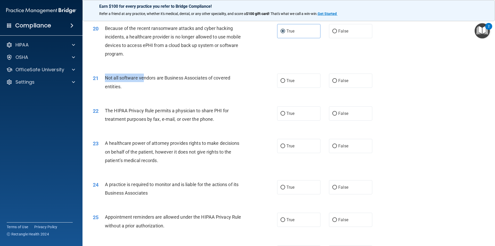
drag, startPoint x: 102, startPoint y: 80, endPoint x: 145, endPoint y: 77, distance: 42.7
click at [145, 77] on div "21 Not all software vendors are Business Associates of covered entities." at bounding box center [185, 83] width 200 height 20
click at [140, 84] on div "Not all software vendors are Business Associates of covered entities." at bounding box center [177, 81] width 144 height 17
drag, startPoint x: 106, startPoint y: 78, endPoint x: 175, endPoint y: 83, distance: 69.5
click at [175, 83] on div "Not all software vendors are Business Associates of covered entities." at bounding box center [177, 81] width 144 height 17
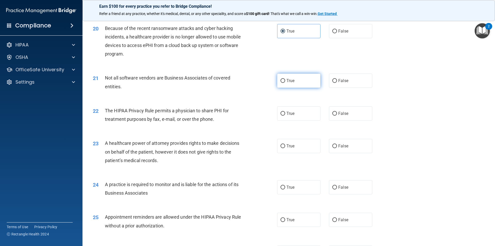
drag, startPoint x: 281, startPoint y: 75, endPoint x: 276, endPoint y: 78, distance: 5.6
click at [281, 75] on label "True" at bounding box center [298, 80] width 43 height 14
click at [281, 79] on input "True" at bounding box center [283, 81] width 5 height 4
radio input "true"
click at [285, 116] on label "True" at bounding box center [298, 113] width 43 height 14
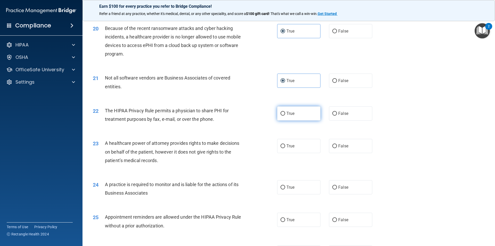
click at [285, 116] on input "True" at bounding box center [283, 114] width 5 height 4
radio input "true"
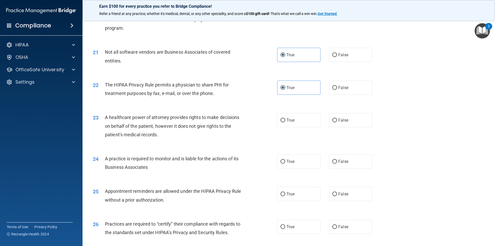
scroll to position [799, 0]
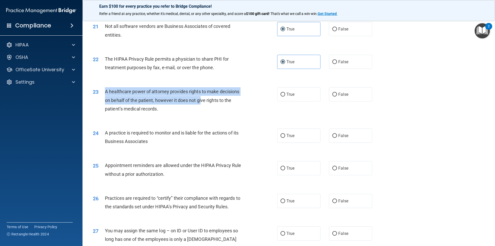
drag, startPoint x: 102, startPoint y: 93, endPoint x: 201, endPoint y: 102, distance: 99.7
click at [201, 102] on div "23 A healthcare power of attorney provides rights to make decisions on behalf o…" at bounding box center [185, 101] width 200 height 28
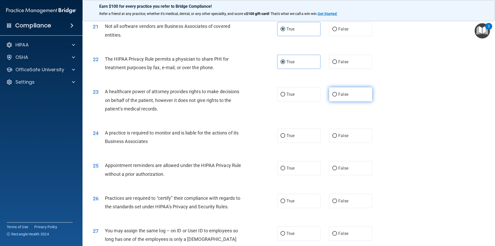
click at [335, 98] on label "False" at bounding box center [350, 94] width 43 height 14
click at [335, 96] on input "False" at bounding box center [334, 95] width 5 height 4
radio input "true"
drag, startPoint x: 162, startPoint y: 108, endPoint x: 86, endPoint y: 106, distance: 75.6
click at [86, 106] on div "23 A healthcare power of attorney provides rights to make decisions on behalf o…" at bounding box center [185, 101] width 200 height 28
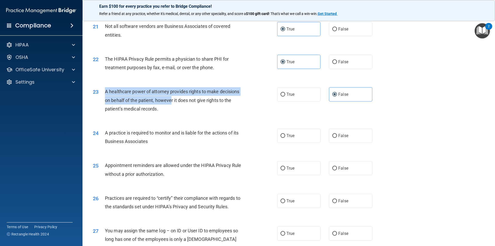
drag, startPoint x: 103, startPoint y: 91, endPoint x: 170, endPoint y: 102, distance: 68.6
click at [170, 102] on div "23 A healthcare power of attorney provides rights to make decisions on behalf o…" at bounding box center [185, 101] width 200 height 28
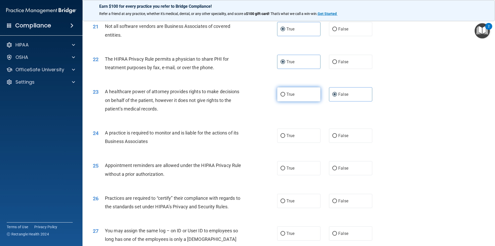
click at [299, 91] on label "True" at bounding box center [298, 94] width 43 height 14
click at [285, 93] on input "True" at bounding box center [283, 95] width 5 height 4
radio input "true"
radio input "false"
drag, startPoint x: 200, startPoint y: 134, endPoint x: 107, endPoint y: 132, distance: 93.9
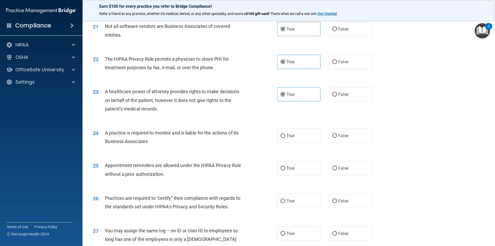
click at [107, 132] on span "A practice is required to monitor and is liable for the actions of its Business…" at bounding box center [172, 137] width 134 height 14
drag, startPoint x: 254, startPoint y: 132, endPoint x: 261, endPoint y: 133, distance: 6.5
click at [257, 132] on div "24 A practice is required to monitor and is liable for the actions of its Busin…" at bounding box center [185, 138] width 200 height 20
drag, startPoint x: 263, startPoint y: 133, endPoint x: 283, endPoint y: 138, distance: 21.5
click at [263, 133] on div "24 A practice is required to monitor and is liable for the actions of its Busin…" at bounding box center [185, 138] width 200 height 20
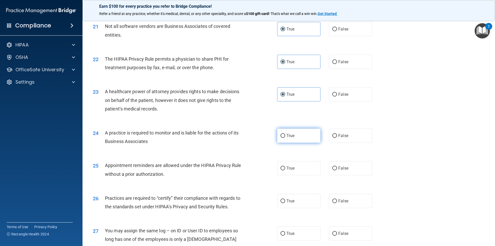
drag, startPoint x: 283, startPoint y: 138, endPoint x: 289, endPoint y: 137, distance: 5.8
click at [288, 137] on label "True" at bounding box center [298, 135] width 43 height 14
click at [169, 142] on div "A practice is required to monitor and is liable for the actions of its Business…" at bounding box center [177, 136] width 144 height 17
click at [317, 139] on label "True" at bounding box center [298, 135] width 43 height 14
click at [285, 138] on input "True" at bounding box center [283, 136] width 5 height 4
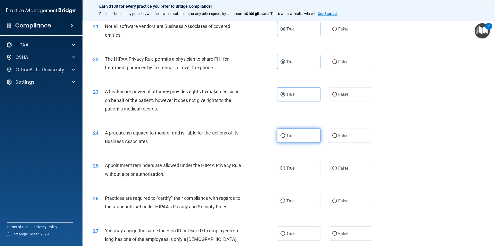
radio input "true"
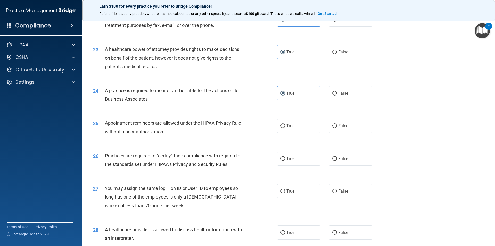
scroll to position [851, 0]
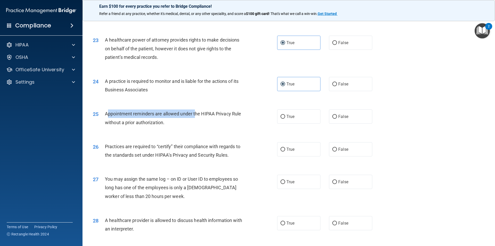
drag, startPoint x: 107, startPoint y: 113, endPoint x: 197, endPoint y: 117, distance: 90.1
click at [196, 117] on div "Appointment reminders are allowed under the HIPAA Privacy Rule without a prior …" at bounding box center [177, 117] width 144 height 17
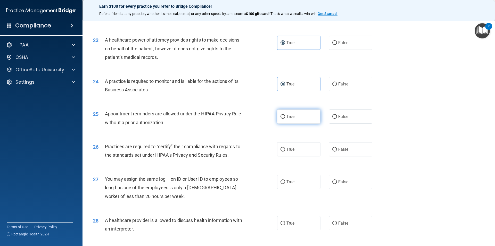
click at [287, 116] on span "True" at bounding box center [291, 116] width 8 height 5
click at [285, 116] on input "True" at bounding box center [283, 117] width 5 height 4
radio input "true"
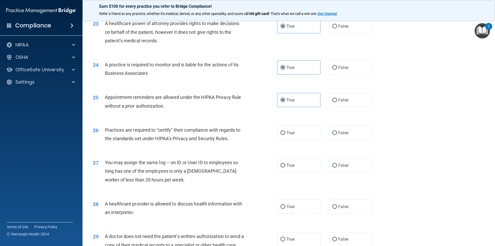
scroll to position [877, 0]
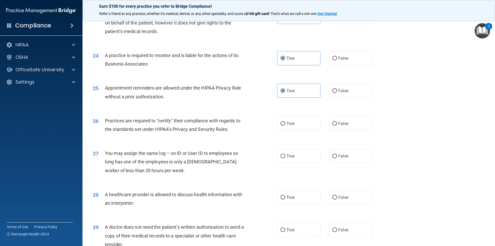
drag, startPoint x: 350, startPoint y: 75, endPoint x: 345, endPoint y: 90, distance: 15.8
click at [350, 75] on div "24 A practice is required to monitor and is liable for the actions of its Busin…" at bounding box center [289, 61] width 400 height 32
click at [345, 90] on span "False" at bounding box center [343, 90] width 10 height 5
click at [337, 90] on input "False" at bounding box center [334, 91] width 5 height 4
radio input "true"
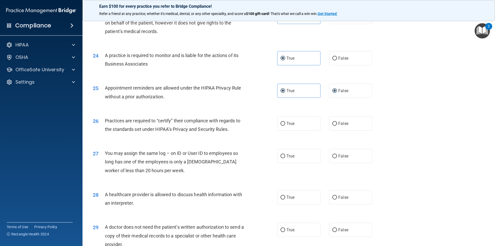
radio input "false"
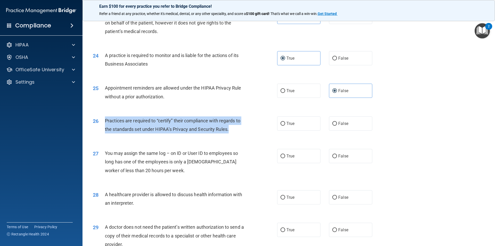
drag, startPoint x: 105, startPoint y: 120, endPoint x: 231, endPoint y: 131, distance: 125.6
click at [231, 131] on div "Practices are required to “certify” their compliance with regards to the standa…" at bounding box center [177, 124] width 144 height 17
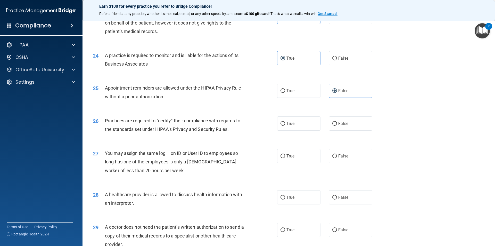
click at [151, 112] on div "26 Practices are required to “certify” their compliance with regards to the sta…" at bounding box center [289, 126] width 400 height 32
drag, startPoint x: 198, startPoint y: 126, endPoint x: 162, endPoint y: 119, distance: 36.5
click at [162, 119] on span "Practices are required to “certify” their compliance with regards to the standa…" at bounding box center [172, 125] width 135 height 14
click at [282, 122] on input "True" at bounding box center [283, 124] width 5 height 4
radio input "true"
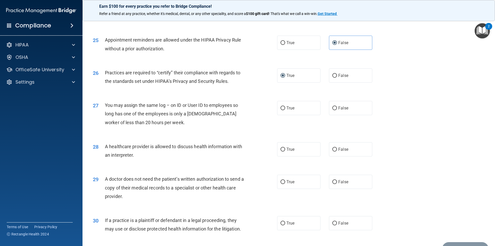
scroll to position [928, 0]
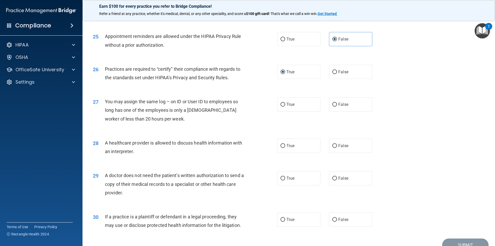
drag, startPoint x: 211, startPoint y: 103, endPoint x: 135, endPoint y: 114, distance: 76.7
click at [135, 114] on div "You may assign the same log – on ID or User ID to employees so long has one of …" at bounding box center [177, 110] width 144 height 26
drag, startPoint x: 203, startPoint y: 108, endPoint x: 194, endPoint y: 100, distance: 11.3
drag, startPoint x: 194, startPoint y: 100, endPoint x: 149, endPoint y: 96, distance: 45.3
click at [149, 96] on div "27 You may assign the same log – on ID or User ID to employees so long has one …" at bounding box center [289, 111] width 400 height 41
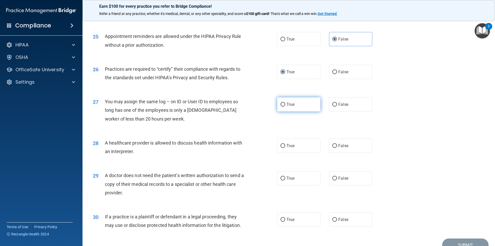
click at [296, 107] on label "True" at bounding box center [298, 104] width 43 height 14
click at [285, 107] on input "True" at bounding box center [283, 105] width 5 height 4
radio input "true"
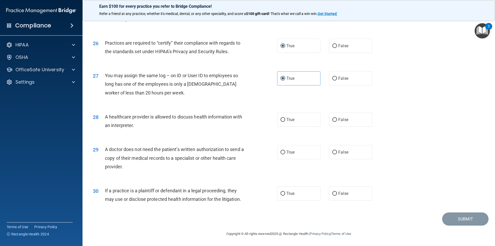
scroll to position [955, 0]
drag, startPoint x: 97, startPoint y: 115, endPoint x: 130, endPoint y: 115, distance: 33.0
click at [127, 115] on div "28 A healthcare provider is allowed to discuss health information with an inter…" at bounding box center [185, 122] width 200 height 20
drag, startPoint x: 156, startPoint y: 114, endPoint x: 395, endPoint y: 77, distance: 241.9
click at [183, 108] on div "28 A healthcare provider is allowed to discuss health information with an inter…" at bounding box center [289, 122] width 400 height 32
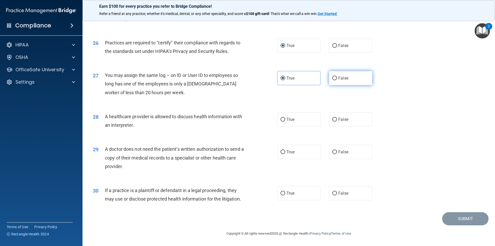
click at [347, 82] on label "False" at bounding box center [350, 78] width 43 height 14
click at [337, 80] on input "False" at bounding box center [334, 78] width 5 height 4
radio input "true"
radio input "false"
drag, startPoint x: 106, startPoint y: 116, endPoint x: 141, endPoint y: 118, distance: 35.1
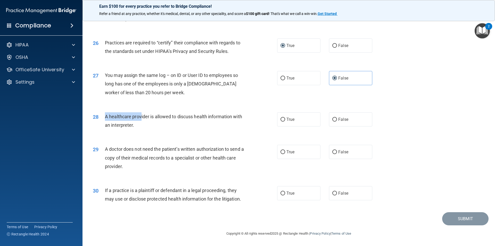
click at [141, 118] on span "A healthcare provider is allowed to discuss health information with an interpre…" at bounding box center [173, 121] width 137 height 14
click at [286, 115] on label "True" at bounding box center [298, 119] width 43 height 14
click at [285, 118] on input "True" at bounding box center [283, 120] width 5 height 4
radio input "true"
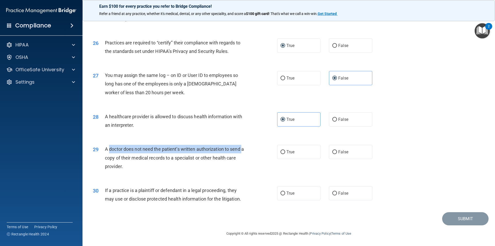
drag, startPoint x: 107, startPoint y: 150, endPoint x: 241, endPoint y: 151, distance: 134.1
click at [241, 151] on span "A doctor does not need the patient’s written authorization to send a copy of th…" at bounding box center [174, 157] width 139 height 22
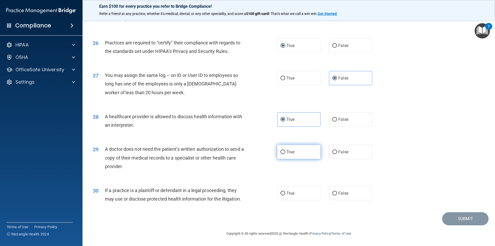
click at [289, 152] on span "True" at bounding box center [291, 151] width 8 height 5
click at [285, 152] on input "True" at bounding box center [283, 152] width 5 height 4
radio input "true"
click at [288, 193] on span "True" at bounding box center [291, 193] width 8 height 5
click at [285, 193] on input "True" at bounding box center [283, 193] width 5 height 4
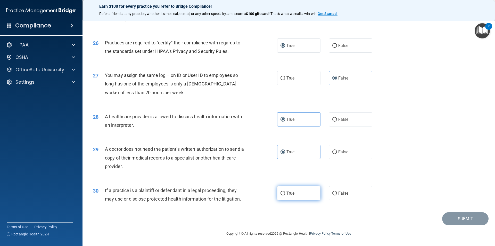
radio input "true"
drag, startPoint x: 439, startPoint y: 215, endPoint x: 449, endPoint y: 221, distance: 11.2
click at [444, 219] on div "Submit" at bounding box center [289, 218] width 400 height 13
click at [452, 222] on button "Submit" at bounding box center [465, 218] width 46 height 13
click at [453, 223] on button "Submit" at bounding box center [465, 218] width 46 height 13
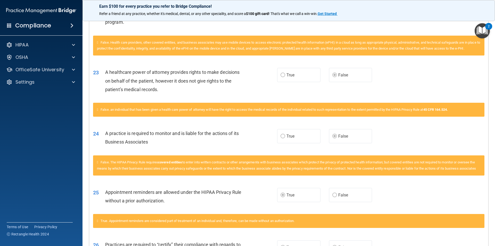
scroll to position [758, 0]
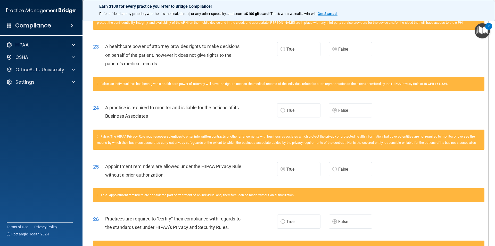
click at [98, 136] on icon at bounding box center [97, 136] width 1 height 3
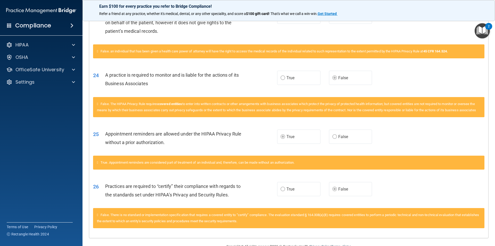
scroll to position [809, 0]
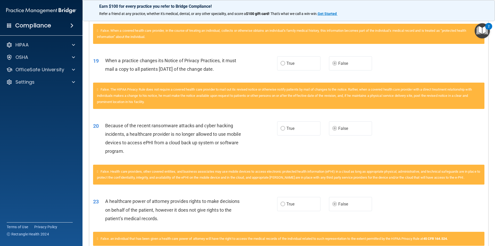
drag, startPoint x: 163, startPoint y: 109, endPoint x: 183, endPoint y: 83, distance: 32.9
click at [183, 83] on div "False. The HIPAA Privacy Rule does not require a covered health care provider t…" at bounding box center [288, 96] width 391 height 26
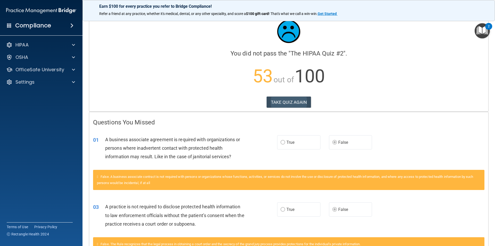
scroll to position [0, 0]
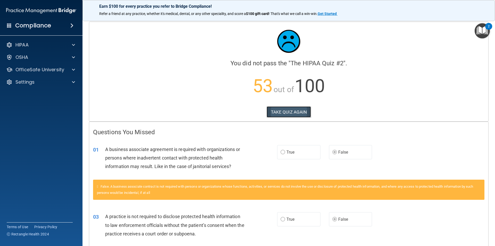
click at [283, 112] on button "TAKE QUIZ AGAIN" at bounding box center [289, 111] width 45 height 11
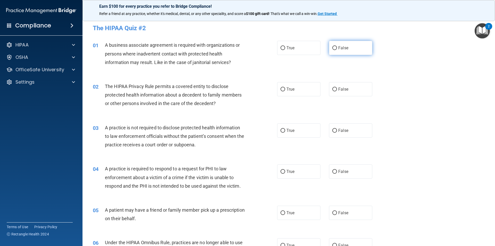
click at [329, 49] on label "False" at bounding box center [350, 48] width 43 height 14
click at [332, 49] on input "False" at bounding box center [334, 48] width 5 height 4
radio input "true"
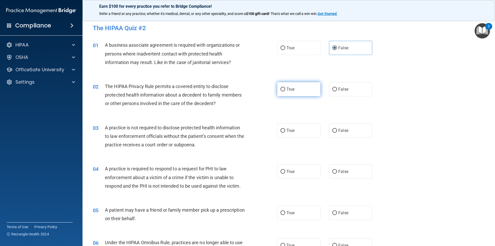
click at [300, 91] on label "True" at bounding box center [298, 89] width 43 height 14
click at [285, 91] on input "True" at bounding box center [283, 89] width 5 height 4
radio input "true"
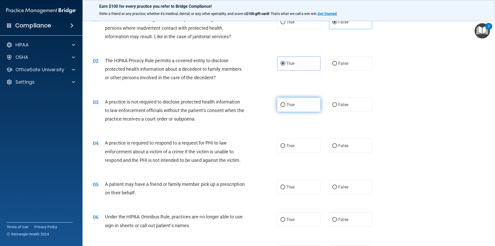
click at [303, 106] on label "True" at bounding box center [298, 104] width 43 height 14
click at [285, 106] on input "True" at bounding box center [283, 105] width 5 height 4
radio input "true"
click at [358, 108] on label "False" at bounding box center [350, 104] width 43 height 14
click at [337, 107] on input "False" at bounding box center [334, 105] width 5 height 4
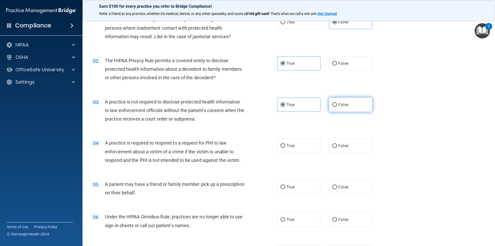
radio input "true"
radio input "false"
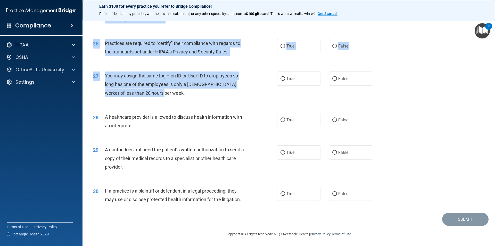
scroll to position [955, 0]
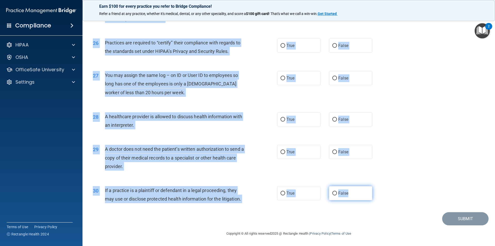
drag, startPoint x: 99, startPoint y: 45, endPoint x: 363, endPoint y: 198, distance: 304.9
copy div "A business associate agreement is required with organizations or persons where …"
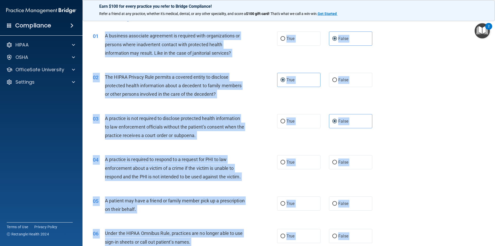
scroll to position [0, 0]
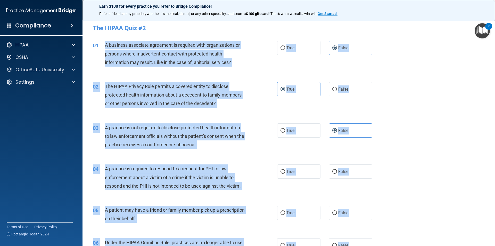
click at [459, 98] on div "02 The HIPAA Privacy Rule permits a covered entity to disclose protected health…" at bounding box center [289, 96] width 400 height 41
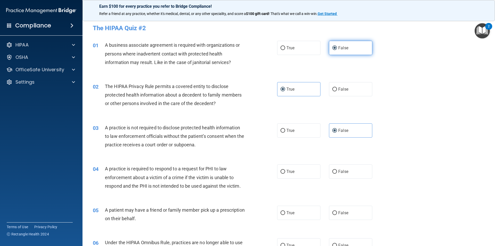
click at [338, 50] on span "False" at bounding box center [343, 47] width 10 height 5
click at [337, 50] on input "False" at bounding box center [334, 48] width 5 height 4
click at [293, 91] on span "True" at bounding box center [291, 89] width 8 height 5
click at [285, 91] on input "True" at bounding box center [283, 89] width 5 height 4
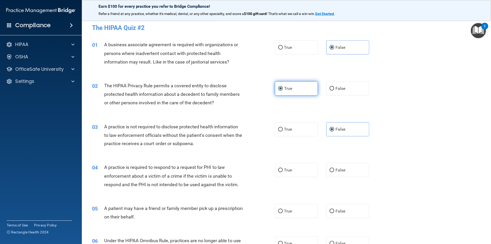
scroll to position [52, 0]
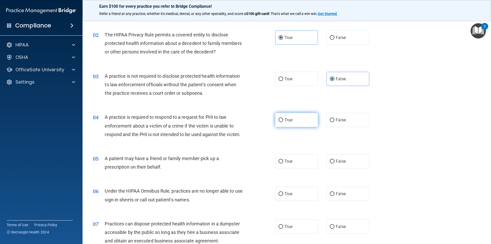
click at [288, 123] on label "True" at bounding box center [296, 120] width 43 height 14
click at [283, 122] on input "True" at bounding box center [281, 120] width 5 height 4
radio input "true"
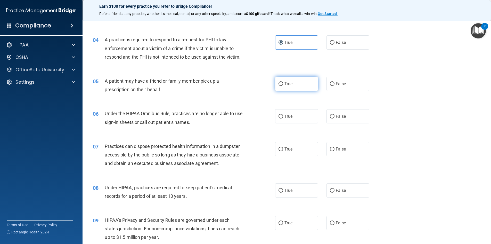
scroll to position [155, 0]
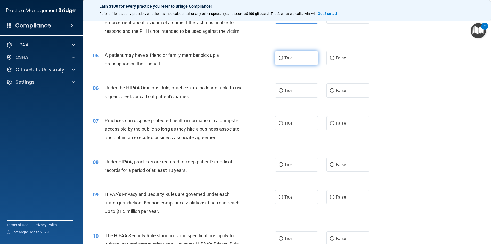
click at [299, 60] on label "True" at bounding box center [296, 58] width 43 height 14
click at [283, 60] on input "True" at bounding box center [281, 58] width 5 height 4
radio input "true"
click at [331, 95] on label "False" at bounding box center [347, 90] width 43 height 14
click at [331, 93] on input "False" at bounding box center [332, 91] width 5 height 4
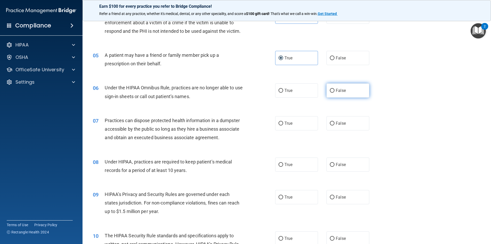
radio input "true"
drag, startPoint x: 331, startPoint y: 124, endPoint x: 327, endPoint y: 122, distance: 4.2
click at [330, 124] on input "False" at bounding box center [332, 123] width 5 height 4
radio input "true"
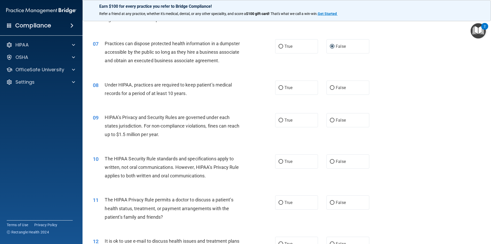
scroll to position [258, 0]
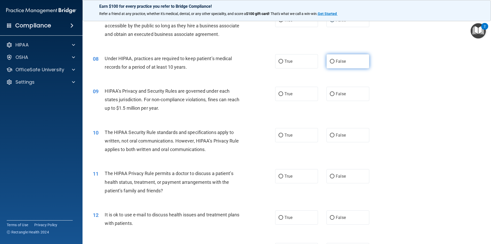
click at [344, 63] on label "False" at bounding box center [347, 61] width 43 height 14
click at [334, 63] on input "False" at bounding box center [332, 62] width 5 height 4
radio input "true"
drag, startPoint x: 341, startPoint y: 96, endPoint x: 335, endPoint y: 118, distance: 23.1
click at [341, 110] on div "09 HIPAA’s Privacy and Security Rules are governed under each states jurisdicti…" at bounding box center [287, 100] width 396 height 41
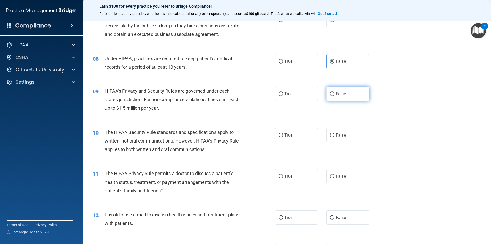
click at [343, 96] on span "False" at bounding box center [341, 93] width 10 height 5
click at [334, 96] on input "False" at bounding box center [332, 94] width 5 height 4
radio input "true"
click at [284, 137] on span "True" at bounding box center [288, 135] width 8 height 5
click at [283, 137] on input "True" at bounding box center [281, 135] width 5 height 4
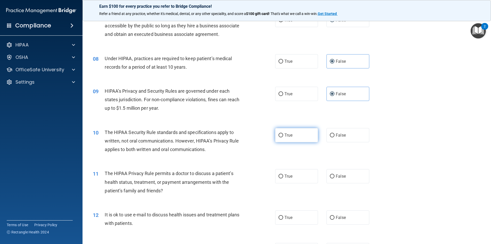
radio input "true"
drag, startPoint x: 282, startPoint y: 178, endPoint x: 277, endPoint y: 184, distance: 8.3
click at [281, 178] on label "True" at bounding box center [296, 176] width 43 height 14
click at [281, 178] on input "True" at bounding box center [281, 176] width 5 height 4
radio input "true"
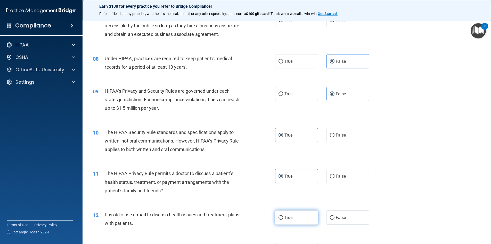
click at [284, 214] on label "True" at bounding box center [296, 217] width 43 height 14
click at [283, 216] on input "True" at bounding box center [281, 218] width 5 height 4
radio input "true"
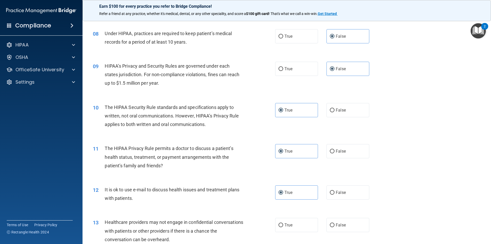
scroll to position [335, 0]
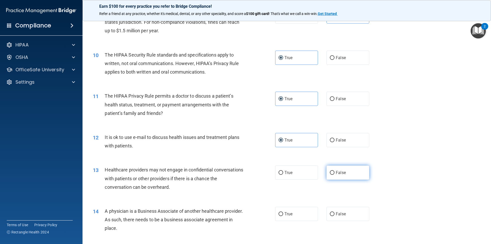
click at [336, 175] on label "False" at bounding box center [347, 172] width 43 height 14
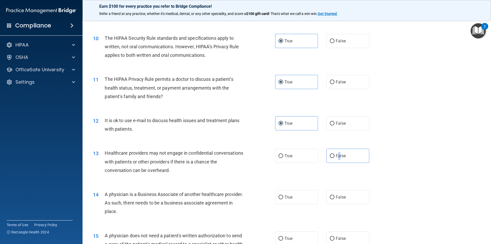
scroll to position [361, 0]
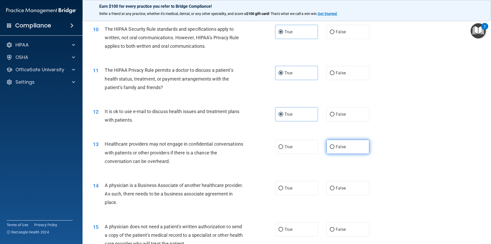
click at [350, 148] on label "False" at bounding box center [347, 147] width 43 height 14
click at [334, 148] on input "False" at bounding box center [332, 147] width 5 height 4
radio input "true"
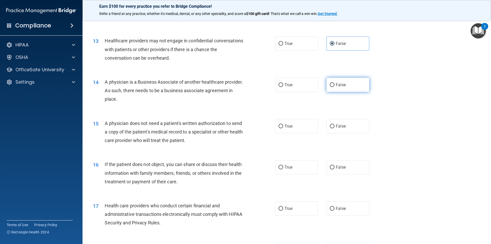
click at [344, 84] on label "False" at bounding box center [347, 85] width 43 height 14
click at [334, 84] on input "False" at bounding box center [332, 85] width 5 height 4
radio input "true"
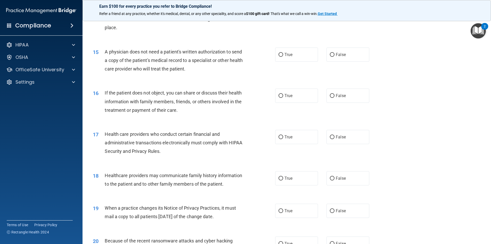
scroll to position [542, 0]
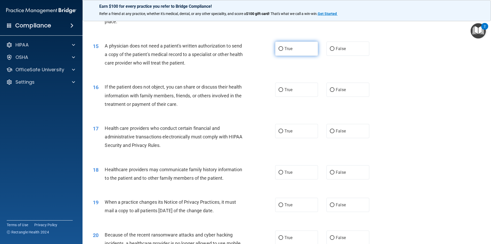
click at [292, 55] on label "True" at bounding box center [296, 49] width 43 height 14
click at [283, 51] on input "True" at bounding box center [281, 49] width 5 height 4
radio input "true"
click at [291, 94] on label "True" at bounding box center [296, 90] width 43 height 14
click at [283, 92] on input "True" at bounding box center [281, 90] width 5 height 4
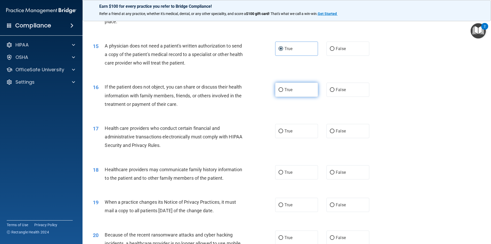
radio input "true"
click at [285, 134] on label "True" at bounding box center [296, 131] width 43 height 14
click at [283, 133] on input "True" at bounding box center [281, 131] width 5 height 4
radio input "true"
click at [279, 172] on input "True" at bounding box center [281, 172] width 5 height 4
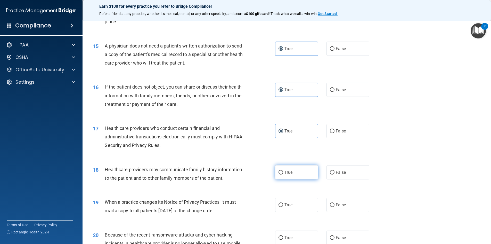
radio input "true"
click at [331, 207] on input "False" at bounding box center [332, 205] width 5 height 4
radio input "true"
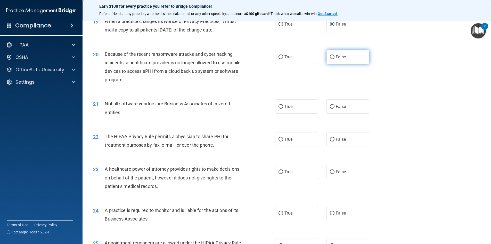
click at [347, 64] on label "False" at bounding box center [347, 57] width 43 height 14
click at [334, 59] on input "False" at bounding box center [332, 57] width 5 height 4
radio input "true"
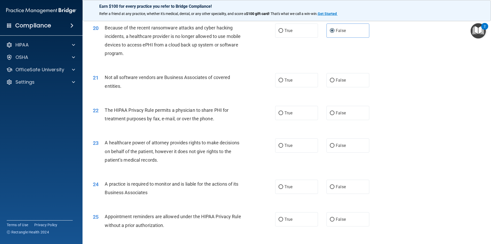
scroll to position [774, 0]
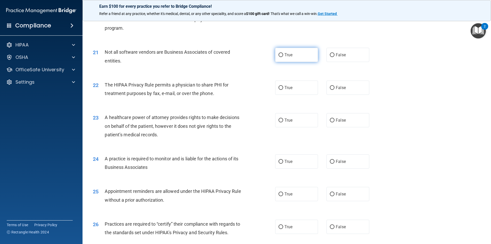
click at [296, 62] on label "True" at bounding box center [296, 55] width 43 height 14
click at [283, 57] on input "True" at bounding box center [281, 55] width 5 height 4
radio input "true"
drag, startPoint x: 293, startPoint y: 97, endPoint x: 300, endPoint y: 105, distance: 10.2
click at [293, 95] on label "True" at bounding box center [296, 87] width 43 height 14
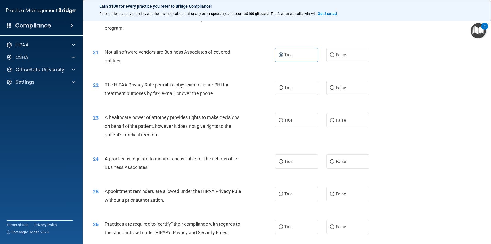
click at [283, 90] on input "True" at bounding box center [281, 88] width 5 height 4
radio input "true"
drag, startPoint x: 332, startPoint y: 131, endPoint x: 311, endPoint y: 140, distance: 23.2
click at [331, 127] on label "False" at bounding box center [347, 120] width 43 height 14
click at [346, 127] on label "False" at bounding box center [347, 120] width 43 height 14
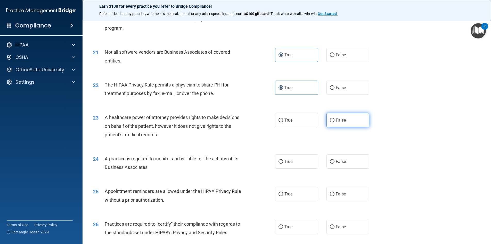
click at [334, 122] on input "False" at bounding box center [332, 120] width 5 height 4
radio input "true"
click at [290, 164] on span "True" at bounding box center [288, 161] width 8 height 5
click at [283, 164] on input "True" at bounding box center [281, 162] width 5 height 4
radio input "true"
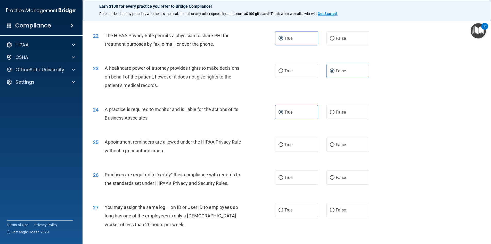
scroll to position [851, 0]
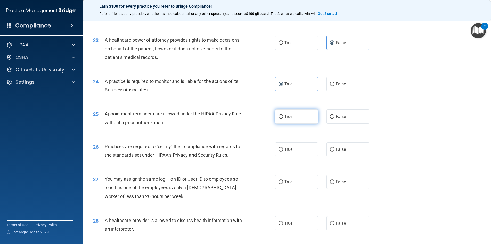
click at [311, 124] on label "True" at bounding box center [296, 116] width 43 height 14
click at [283, 119] on input "True" at bounding box center [281, 117] width 5 height 4
radio input "true"
click at [338, 156] on label "False" at bounding box center [347, 149] width 43 height 14
click at [334, 151] on input "False" at bounding box center [332, 150] width 5 height 4
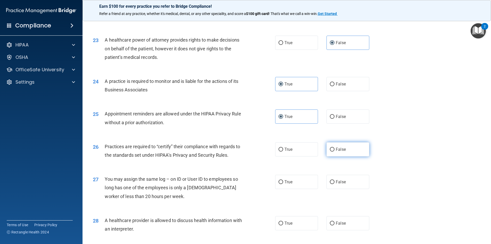
radio input "true"
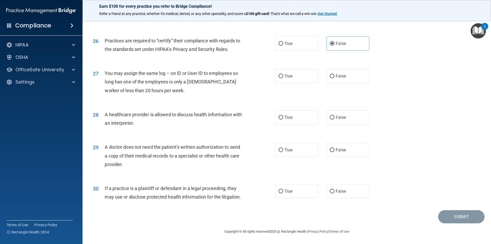
scroll to position [974, 0]
click at [339, 73] on span "False" at bounding box center [341, 75] width 10 height 5
click at [334, 74] on input "False" at bounding box center [332, 76] width 5 height 4
radio input "true"
click at [296, 112] on label "True" at bounding box center [296, 117] width 43 height 14
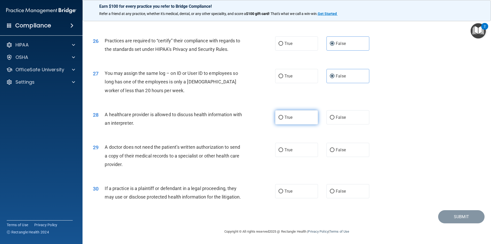
click at [283, 116] on input "True" at bounding box center [281, 118] width 5 height 4
radio input "true"
click at [291, 145] on label "True" at bounding box center [296, 150] width 43 height 14
click at [283, 148] on input "True" at bounding box center [281, 150] width 5 height 4
radio input "true"
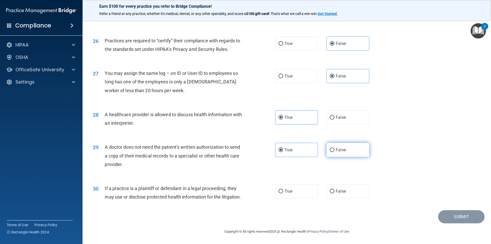
drag, startPoint x: 328, startPoint y: 181, endPoint x: 325, endPoint y: 146, distance: 35.0
click at [328, 184] on label "False" at bounding box center [347, 191] width 43 height 14
click at [330, 189] on input "False" at bounding box center [332, 191] width 5 height 4
radio input "true"
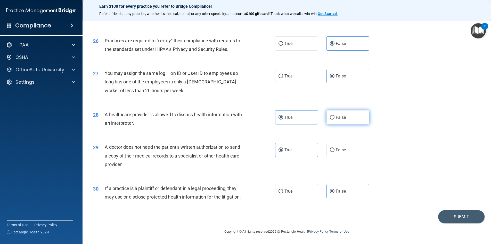
click at [331, 111] on label "False" at bounding box center [347, 117] width 43 height 14
click at [331, 116] on input "False" at bounding box center [332, 118] width 5 height 4
radio input "true"
radio input "false"
click at [454, 214] on button "Submit" at bounding box center [461, 216] width 46 height 13
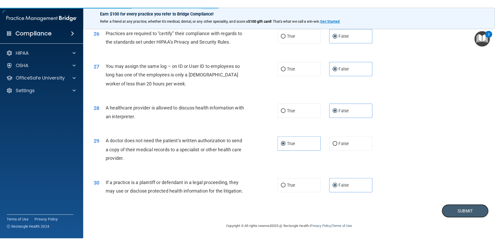
scroll to position [955, 0]
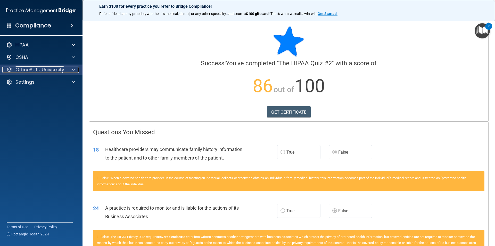
click at [51, 67] on p "OfficeSafe University" at bounding box center [39, 70] width 49 height 6
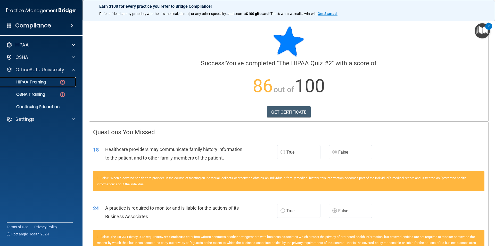
click at [50, 84] on div "HIPAA Training" at bounding box center [38, 81] width 70 height 5
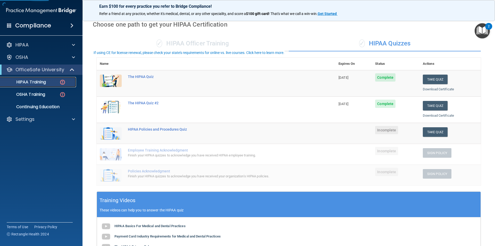
scroll to position [52, 0]
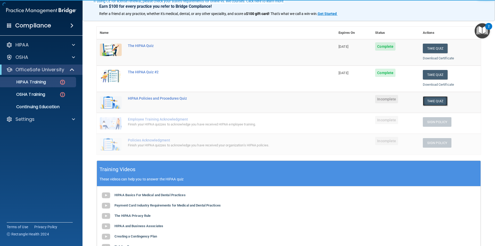
click at [433, 100] on button "Take Quiz" at bounding box center [435, 101] width 25 height 10
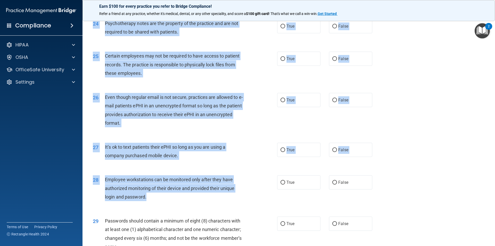
scroll to position [1049, 0]
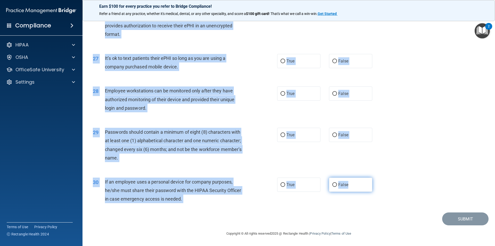
drag, startPoint x: 94, startPoint y: 47, endPoint x: 358, endPoint y: 191, distance: 301.7
copy div "01 It is ok to share your password with a co-worker in case immediate access of…"
click at [253, 112] on div "28 Employee workstations can be monitored only after they have authorized monit…" at bounding box center [185, 100] width 200 height 28
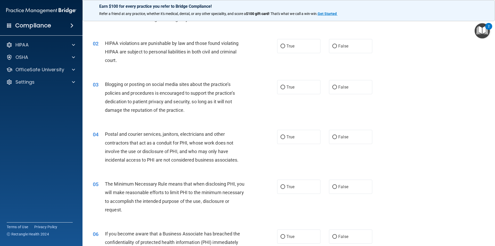
scroll to position [0, 0]
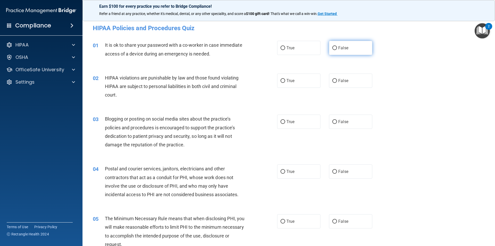
click at [340, 46] on span "False" at bounding box center [343, 47] width 10 height 5
click at [337, 46] on input "False" at bounding box center [334, 48] width 5 height 4
radio input "true"
click at [309, 78] on label "True" at bounding box center [298, 80] width 43 height 14
click at [285, 79] on input "True" at bounding box center [283, 81] width 5 height 4
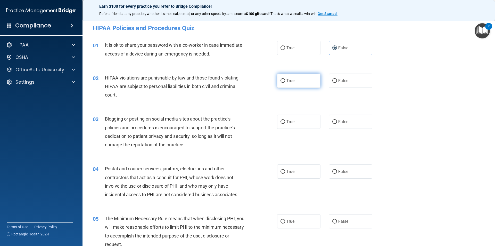
radio input "true"
click at [345, 127] on label "False" at bounding box center [350, 122] width 43 height 14
click at [337, 124] on input "False" at bounding box center [334, 122] width 5 height 4
radio input "true"
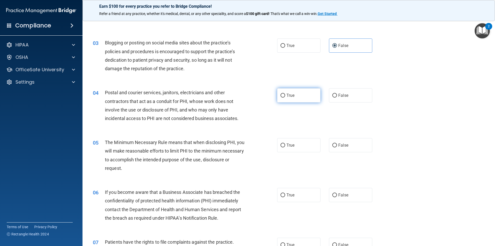
scroll to position [77, 0]
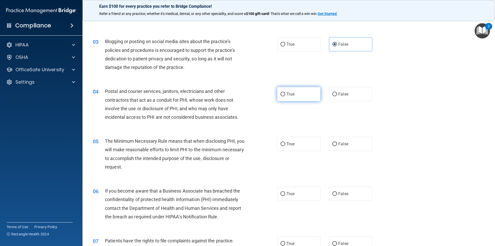
click at [292, 96] on label "True" at bounding box center [298, 94] width 43 height 14
click at [285, 96] on input "True" at bounding box center [283, 94] width 5 height 4
radio input "true"
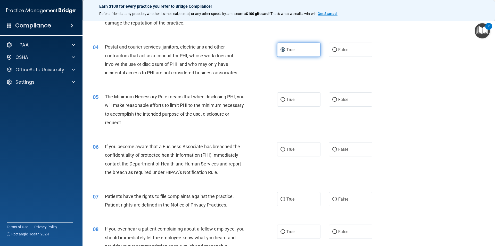
scroll to position [129, 0]
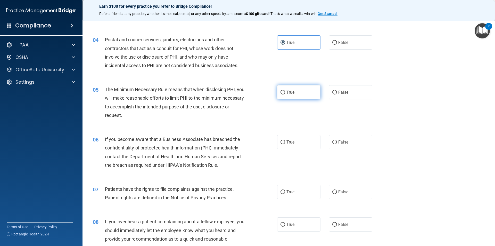
click at [293, 94] on label "True" at bounding box center [298, 92] width 43 height 14
click at [285, 94] on input "True" at bounding box center [283, 93] width 5 height 4
radio input "true"
click at [351, 142] on label "False" at bounding box center [350, 142] width 43 height 14
click at [337, 142] on input "False" at bounding box center [334, 142] width 5 height 4
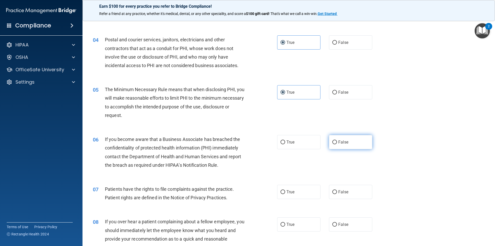
radio input "true"
click at [287, 196] on label "True" at bounding box center [298, 192] width 43 height 14
click at [285, 194] on input "True" at bounding box center [283, 192] width 5 height 4
radio input "true"
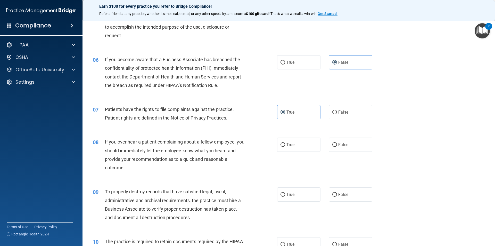
scroll to position [284, 0]
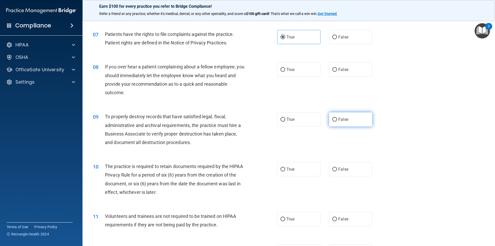
click at [350, 122] on label "False" at bounding box center [350, 119] width 43 height 14
click at [337, 121] on input "False" at bounding box center [334, 120] width 5 height 4
radio input "true"
click at [352, 169] on label "False" at bounding box center [350, 169] width 43 height 14
click at [337, 169] on input "False" at bounding box center [334, 169] width 5 height 4
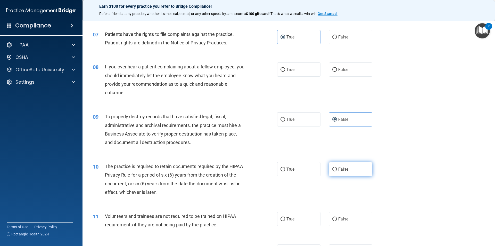
radio input "true"
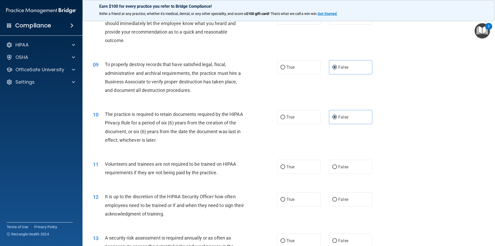
scroll to position [335, 0]
click at [293, 121] on label "True" at bounding box center [298, 117] width 43 height 14
click at [285, 120] on input "True" at bounding box center [283, 118] width 5 height 4
radio input "true"
radio input "false"
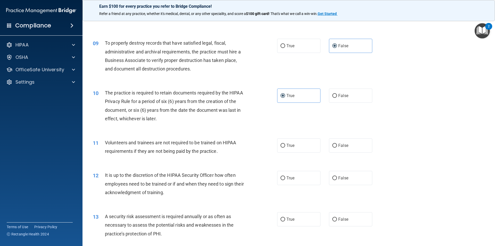
scroll to position [387, 0]
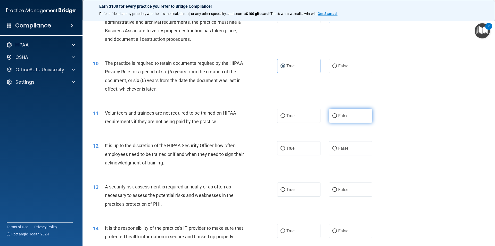
click at [348, 118] on label "False" at bounding box center [350, 116] width 43 height 14
click at [337, 118] on input "False" at bounding box center [334, 116] width 5 height 4
radio input "true"
click at [344, 150] on span "False" at bounding box center [343, 148] width 10 height 5
click at [337, 150] on input "False" at bounding box center [334, 148] width 5 height 4
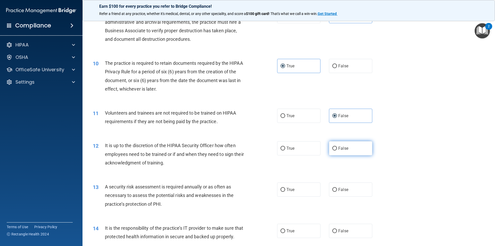
radio input "true"
click at [295, 191] on label "True" at bounding box center [298, 189] width 43 height 14
click at [285, 191] on input "True" at bounding box center [283, 190] width 5 height 4
radio input "true"
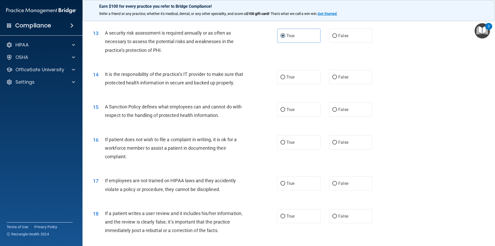
scroll to position [542, 0]
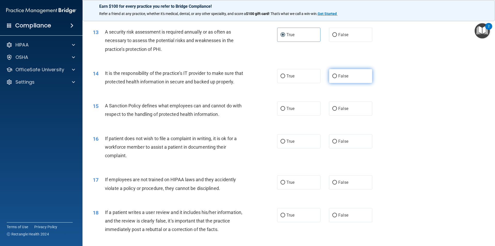
click at [357, 75] on label "False" at bounding box center [350, 76] width 43 height 14
click at [337, 75] on input "False" at bounding box center [334, 76] width 5 height 4
radio input "true"
drag, startPoint x: 292, startPoint y: 119, endPoint x: 282, endPoint y: 147, distance: 30.3
click at [292, 116] on label "True" at bounding box center [298, 108] width 43 height 14
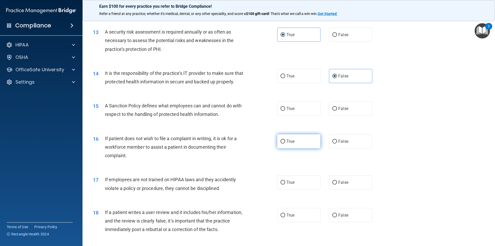
click at [285, 111] on input "True" at bounding box center [283, 109] width 5 height 4
radio input "true"
click at [282, 148] on label "True" at bounding box center [298, 141] width 43 height 14
click at [282, 143] on input "True" at bounding box center [283, 142] width 5 height 4
radio input "true"
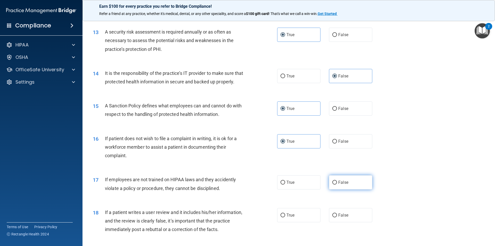
click at [335, 187] on label "False" at bounding box center [350, 182] width 43 height 14
click at [335, 184] on input "False" at bounding box center [334, 183] width 5 height 4
radio input "true"
click at [343, 217] on span "False" at bounding box center [343, 215] width 10 height 5
click at [337, 217] on input "False" at bounding box center [334, 215] width 5 height 4
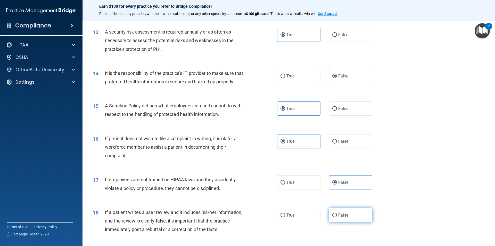
radio input "true"
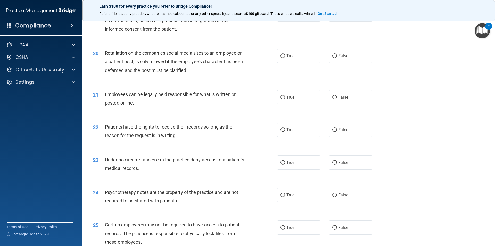
scroll to position [799, 0]
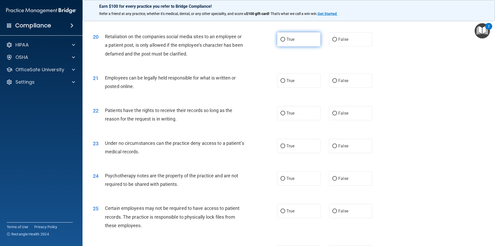
click at [302, 46] on label "True" at bounding box center [298, 39] width 43 height 14
click at [285, 42] on input "True" at bounding box center [283, 40] width 5 height 4
radio input "true"
click at [333, 83] on input "False" at bounding box center [334, 81] width 5 height 4
radio input "true"
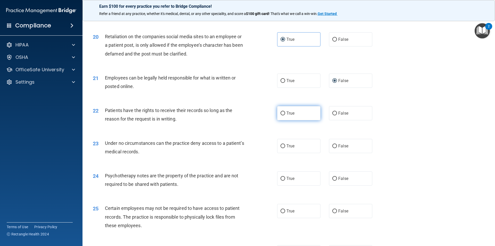
click at [295, 120] on label "True" at bounding box center [298, 113] width 43 height 14
click at [285, 115] on input "True" at bounding box center [283, 113] width 5 height 4
radio input "true"
click at [330, 152] on label "False" at bounding box center [350, 146] width 43 height 14
click at [332, 148] on input "False" at bounding box center [334, 146] width 5 height 4
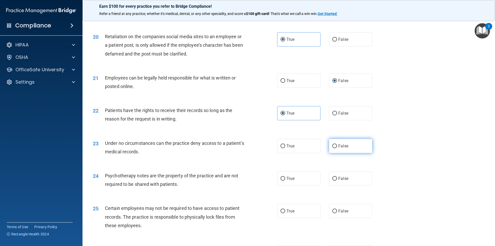
radio input "true"
click at [336, 184] on label "False" at bounding box center [350, 178] width 43 height 14
click at [336, 181] on input "False" at bounding box center [334, 179] width 5 height 4
radio input "true"
click at [295, 218] on label "True" at bounding box center [298, 211] width 43 height 14
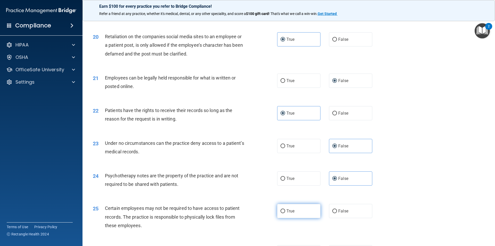
click at [285, 213] on input "True" at bounding box center [283, 211] width 5 height 4
radio input "true"
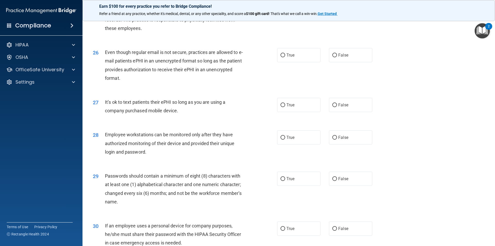
scroll to position [1006, 0]
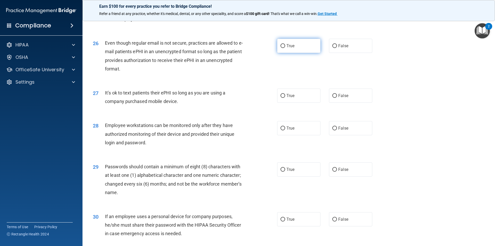
click at [317, 53] on label "True" at bounding box center [298, 46] width 43 height 14
click at [285, 48] on input "True" at bounding box center [283, 46] width 5 height 4
radio input "true"
click at [349, 103] on label "False" at bounding box center [350, 95] width 43 height 14
click at [337, 98] on input "False" at bounding box center [334, 96] width 5 height 4
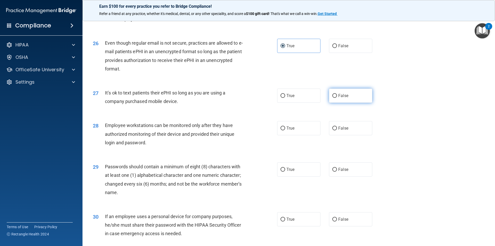
radio input "true"
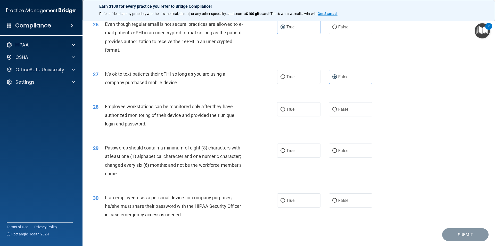
scroll to position [1049, 0]
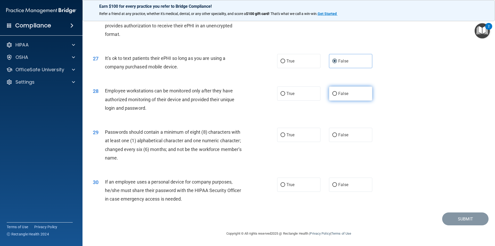
click at [338, 97] on label "False" at bounding box center [350, 93] width 43 height 14
click at [337, 96] on input "False" at bounding box center [334, 94] width 5 height 4
radio input "true"
click at [284, 135] on label "True" at bounding box center [298, 135] width 43 height 14
click at [284, 135] on input "True" at bounding box center [283, 135] width 5 height 4
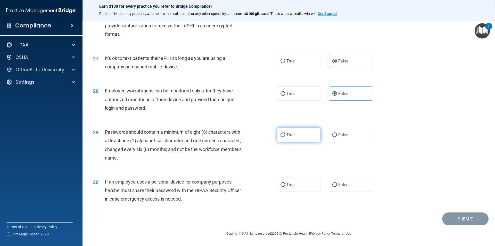
radio input "true"
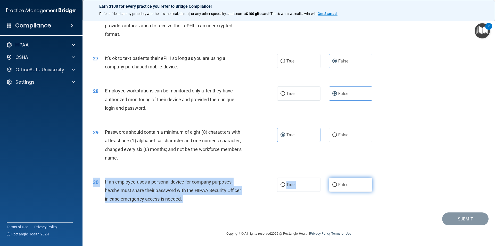
drag, startPoint x: 335, startPoint y: 192, endPoint x: 336, endPoint y: 189, distance: 2.8
click at [335, 192] on div "30 If an employee uses a personal device for company purposes, he/she must shar…" at bounding box center [289, 191] width 400 height 41
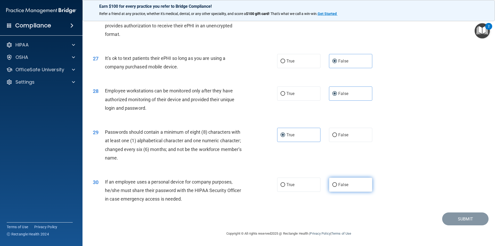
drag, startPoint x: 337, startPoint y: 184, endPoint x: 356, endPoint y: 182, distance: 18.9
click at [338, 184] on span "False" at bounding box center [343, 184] width 10 height 5
click at [288, 186] on span "True" at bounding box center [291, 184] width 8 height 5
click at [318, 184] on div "True False" at bounding box center [329, 184] width 104 height 14
click at [313, 184] on label "True" at bounding box center [298, 184] width 43 height 14
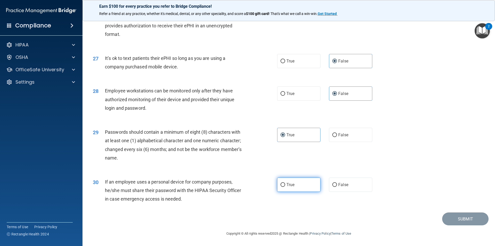
click at [285, 184] on input "True" at bounding box center [283, 185] width 5 height 4
radio input "true"
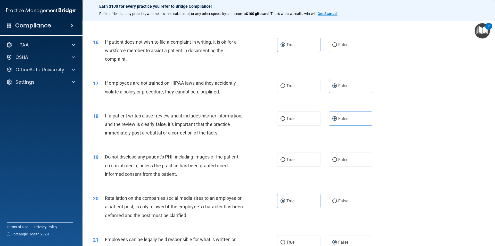
scroll to position [636, 0]
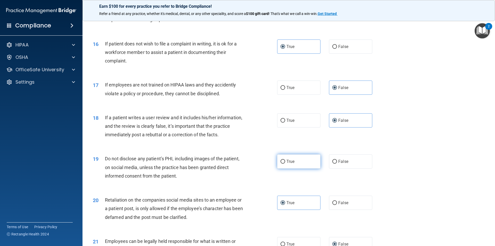
click at [303, 168] on label "True" at bounding box center [298, 161] width 43 height 14
click at [285, 164] on input "True" at bounding box center [283, 162] width 5 height 4
radio input "true"
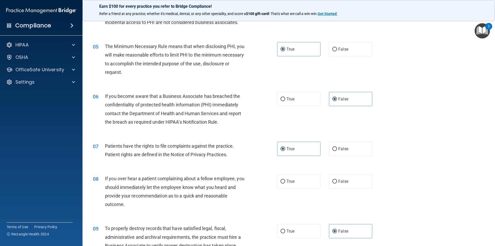
scroll to position [146, 0]
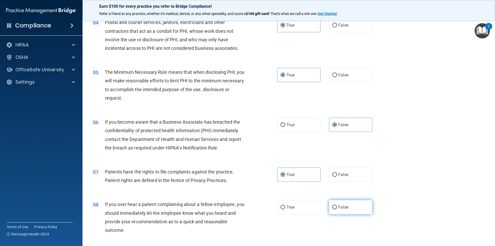
click at [332, 210] on label "False" at bounding box center [350, 207] width 43 height 14
click at [332, 209] on input "False" at bounding box center [334, 207] width 5 height 4
radio input "true"
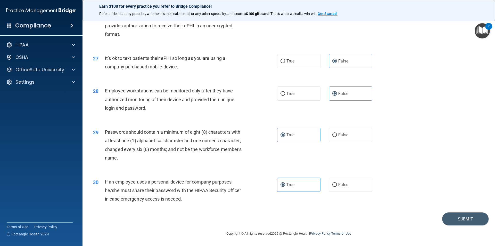
scroll to position [1049, 0]
click at [474, 221] on button "Submit" at bounding box center [465, 218] width 46 height 13
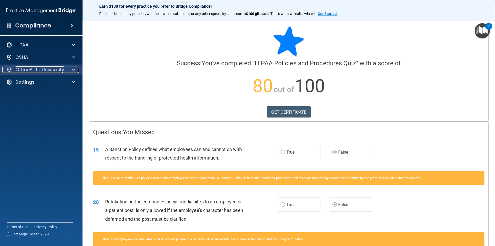
click at [38, 71] on p "OfficeSafe University" at bounding box center [39, 70] width 49 height 6
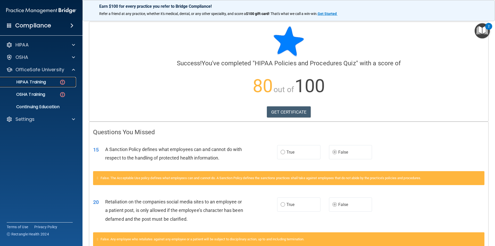
click at [37, 85] on p "HIPAA Training" at bounding box center [24, 81] width 43 height 5
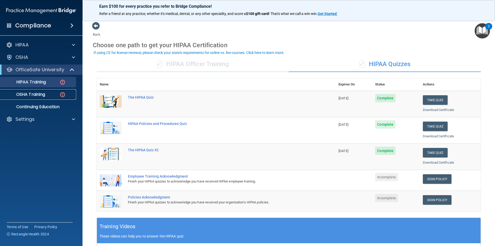
click at [60, 97] on img at bounding box center [62, 94] width 6 height 6
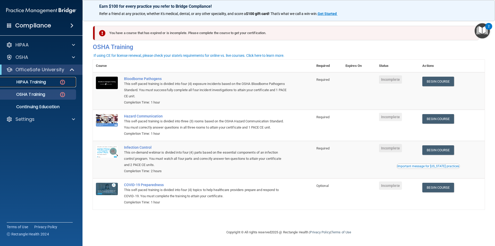
click at [40, 81] on p "HIPAA Training" at bounding box center [24, 81] width 43 height 5
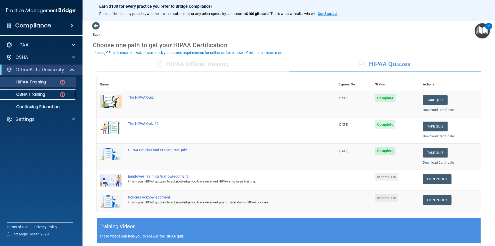
click at [53, 93] on div "OSHA Training" at bounding box center [38, 94] width 70 height 5
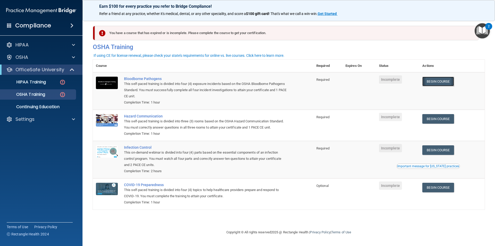
click at [435, 85] on link "Begin Course" at bounding box center [437, 82] width 31 height 10
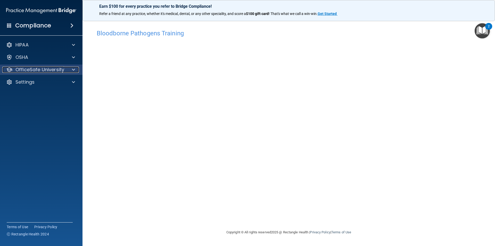
click at [64, 71] on div "OfficeSafe University" at bounding box center [34, 70] width 64 height 6
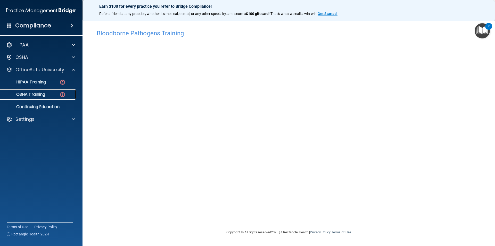
click at [54, 96] on div "OSHA Training" at bounding box center [38, 94] width 70 height 5
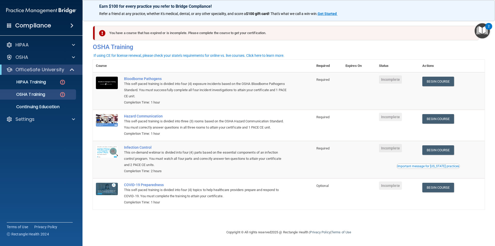
click at [376, 92] on td at bounding box center [359, 90] width 34 height 37
click at [393, 80] on span "Incomplete" at bounding box center [390, 79] width 23 height 8
click at [446, 74] on td "Begin Course Download Certificate" at bounding box center [452, 90] width 66 height 37
click at [445, 80] on link "Begin Course" at bounding box center [437, 82] width 31 height 10
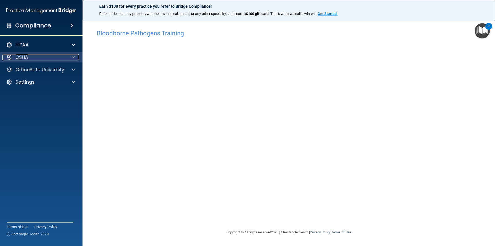
click at [64, 55] on div "OSHA" at bounding box center [34, 57] width 64 height 6
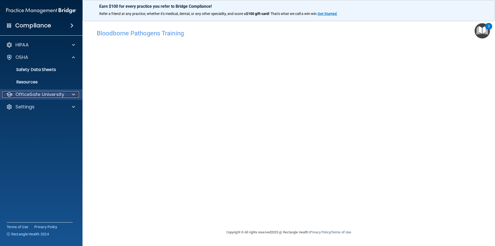
click at [56, 92] on p "OfficeSafe University" at bounding box center [39, 94] width 49 height 6
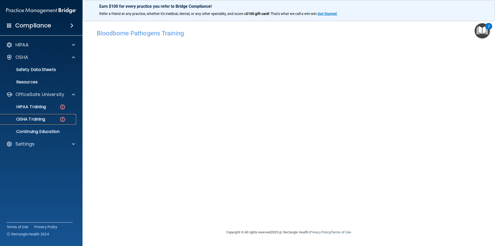
click at [63, 117] on img at bounding box center [62, 119] width 6 height 6
